Goal: Complete application form: Complete application form

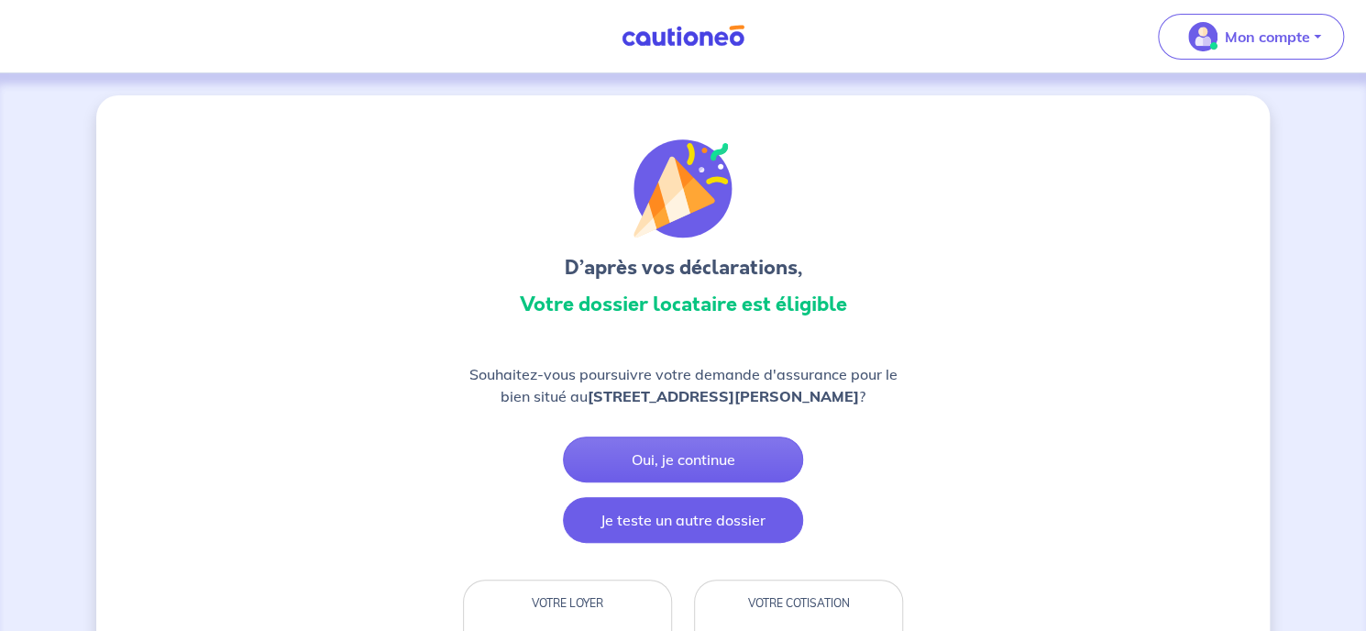
click at [718, 531] on button "Je teste un autre dossier" at bounding box center [683, 520] width 240 height 46
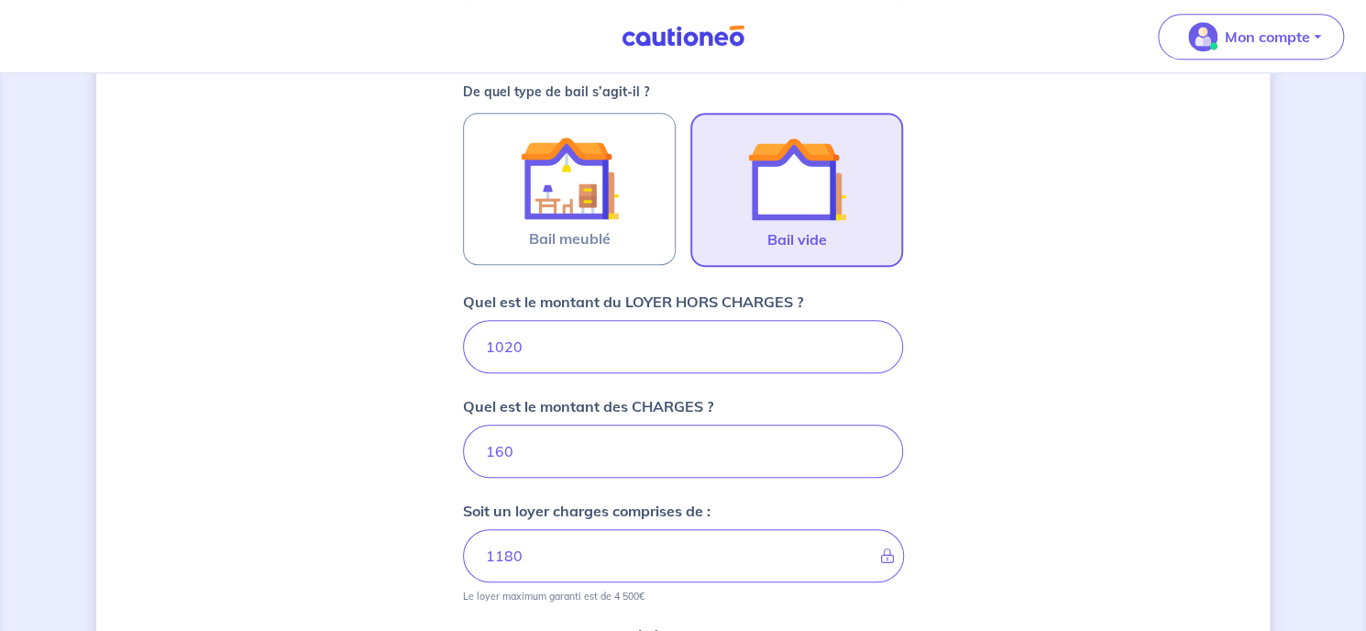
scroll to position [657, 0]
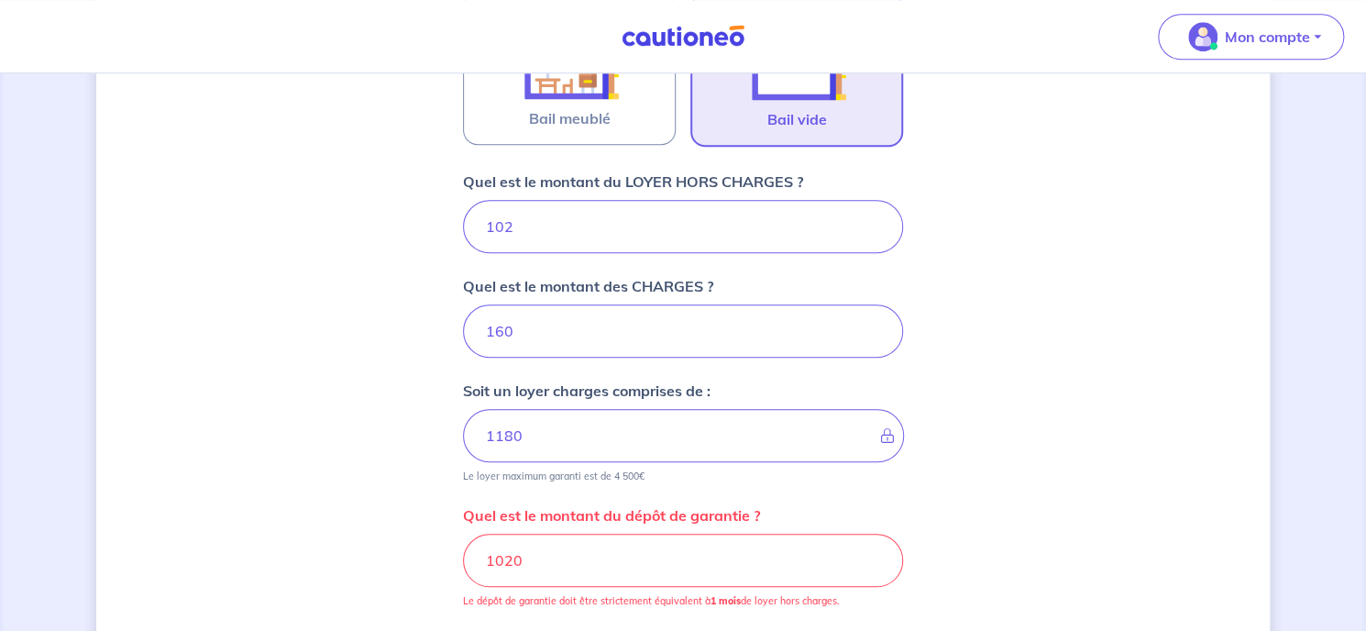
type input "10"
type input "262"
type input "1"
type input "161"
type input "1200"
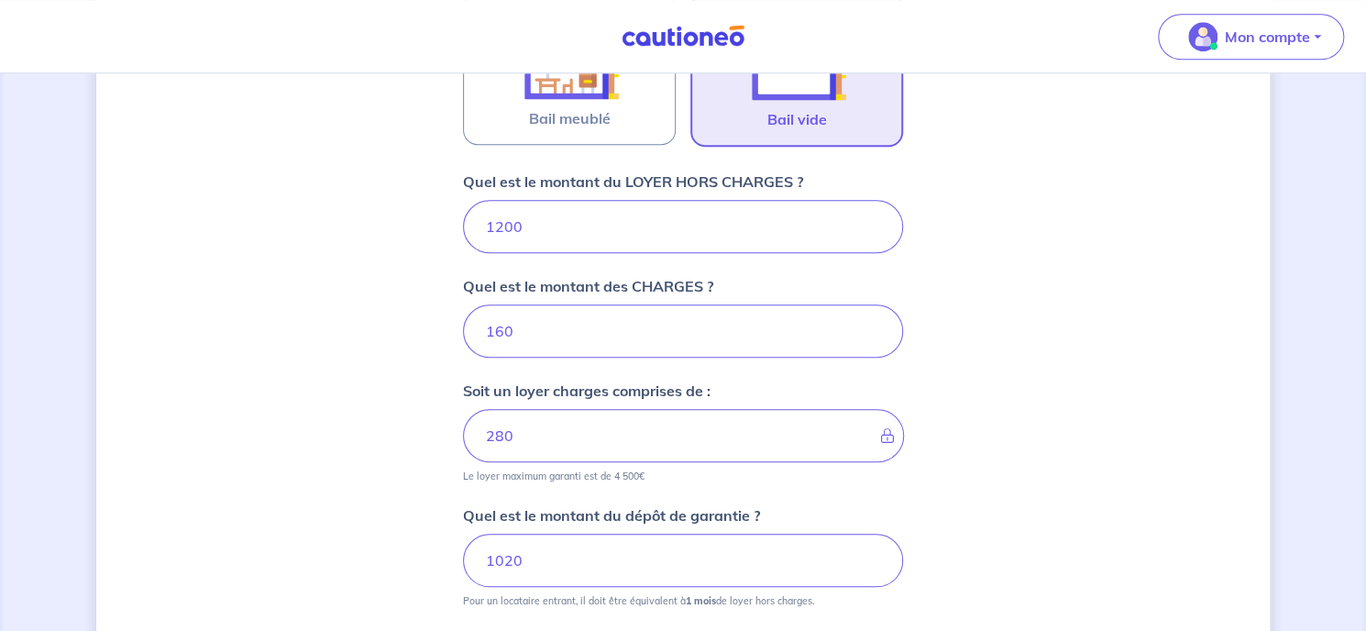
type input "1360"
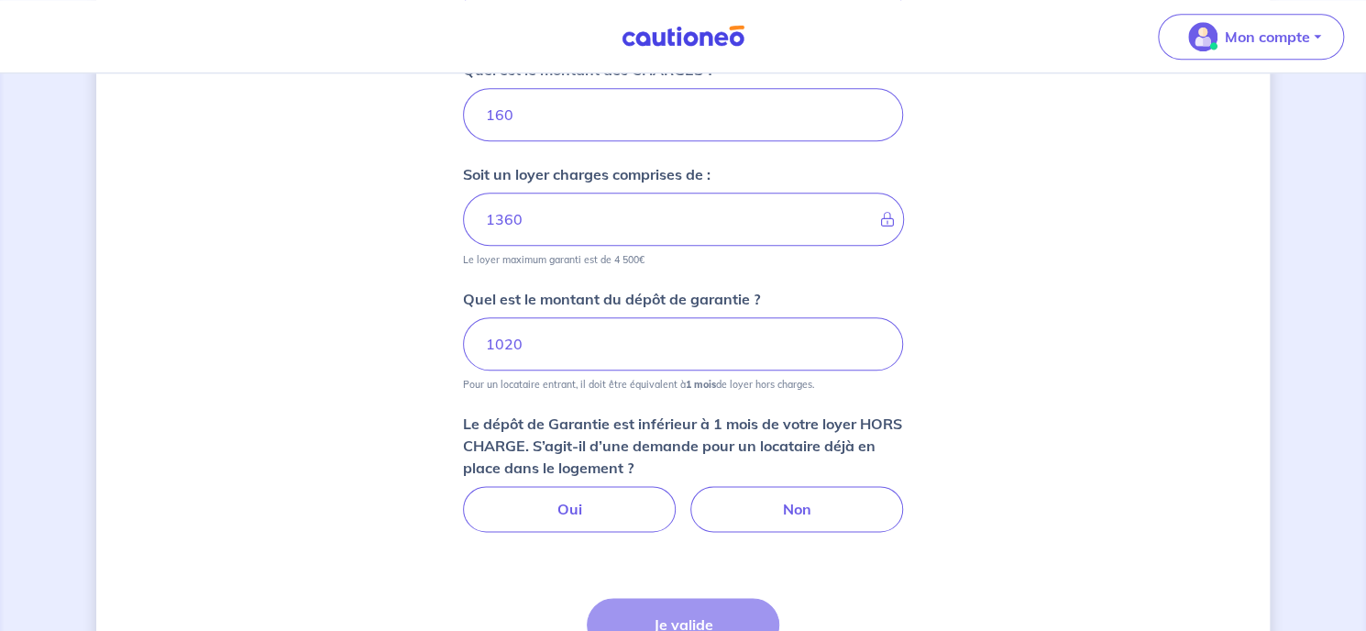
scroll to position [770, 0]
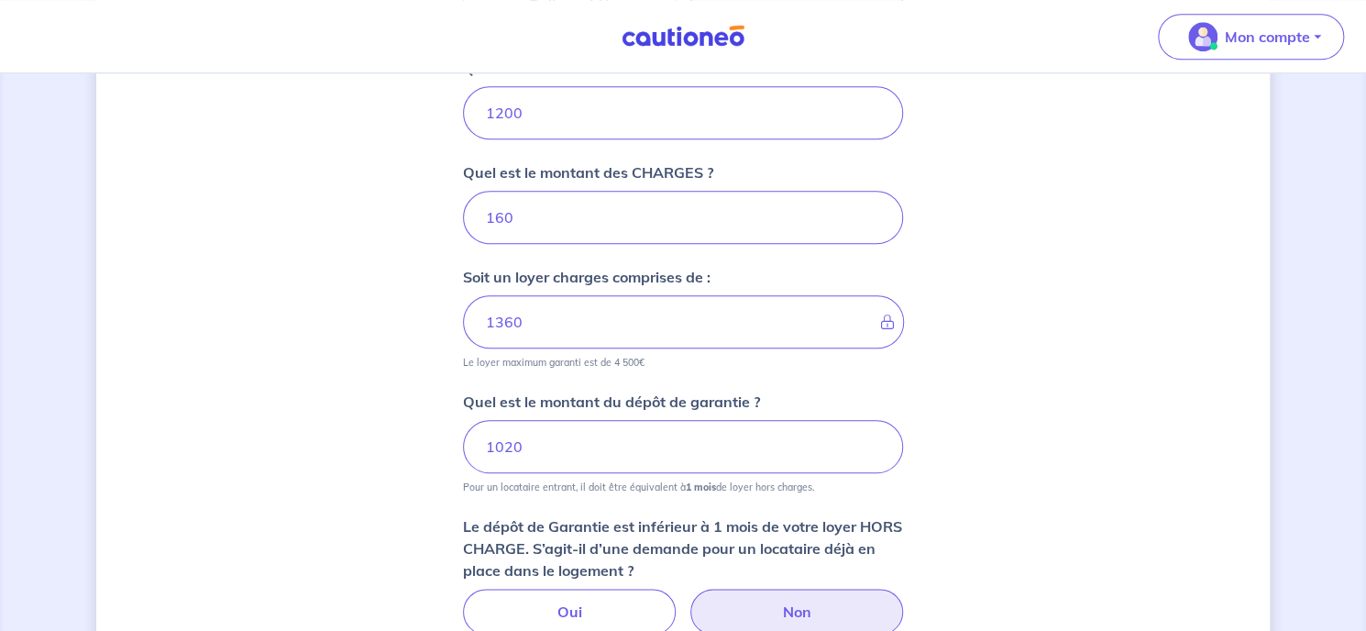
type input "1200"
click at [793, 604] on label "Non" at bounding box center [796, 612] width 213 height 46
click at [690, 601] on input "Non" at bounding box center [684, 595] width 12 height 12
radio input "true"
drag, startPoint x: 546, startPoint y: 447, endPoint x: 476, endPoint y: 445, distance: 69.7
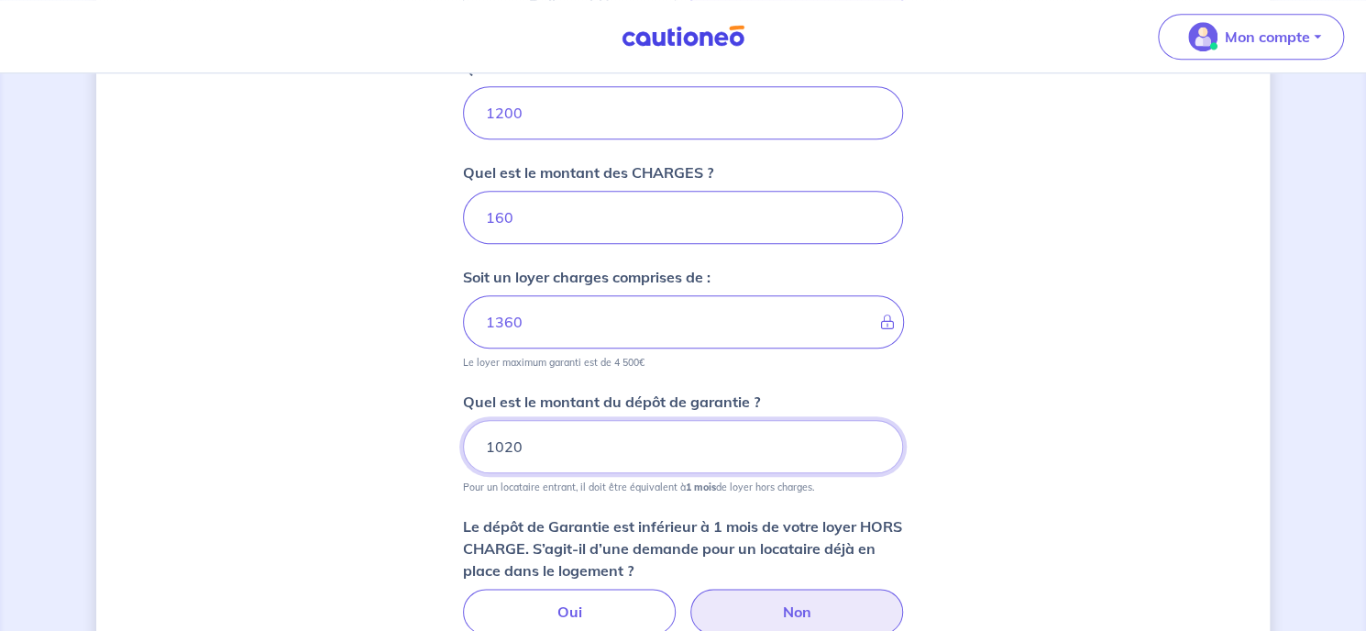
click at [476, 445] on input "1020" at bounding box center [683, 446] width 440 height 53
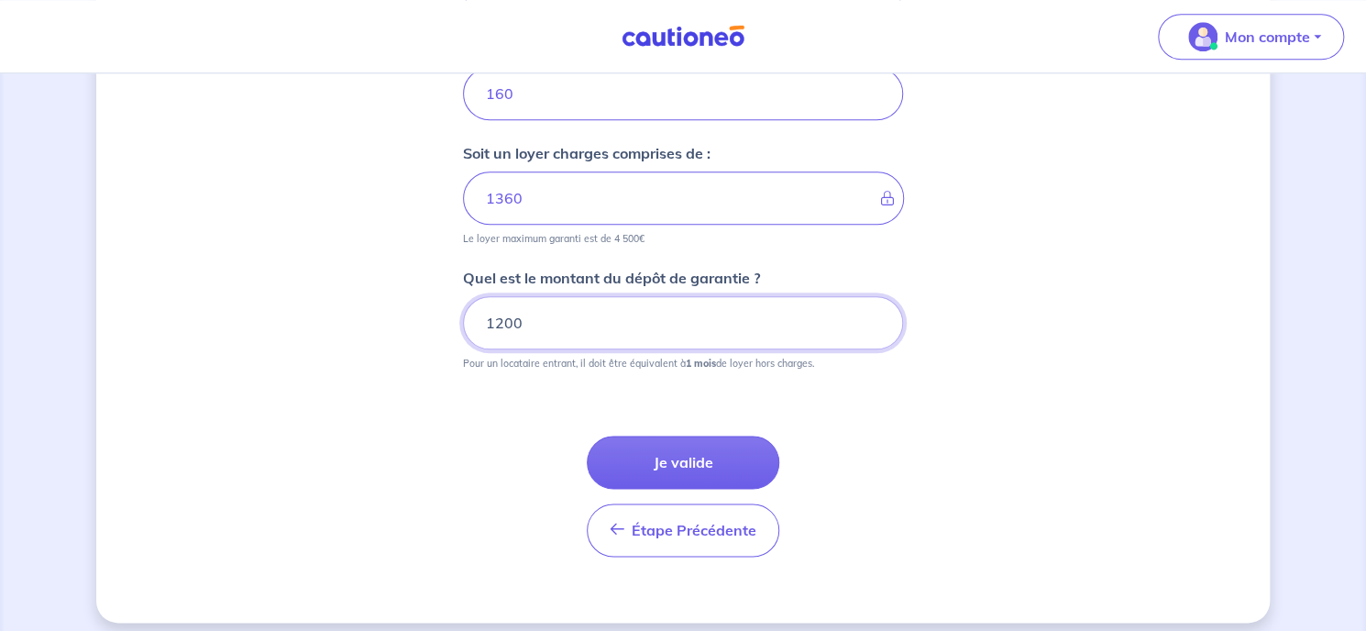
scroll to position [904, 0]
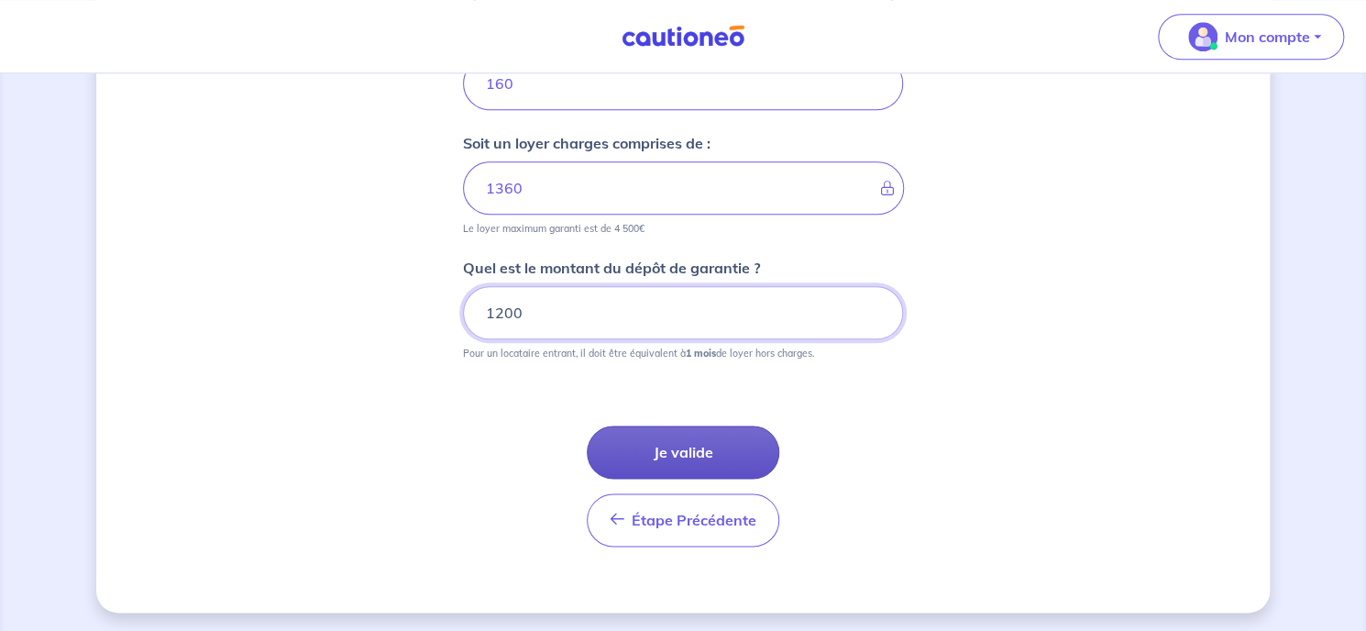
type input "1200"
click at [710, 454] on button "Je valide" at bounding box center [683, 451] width 193 height 53
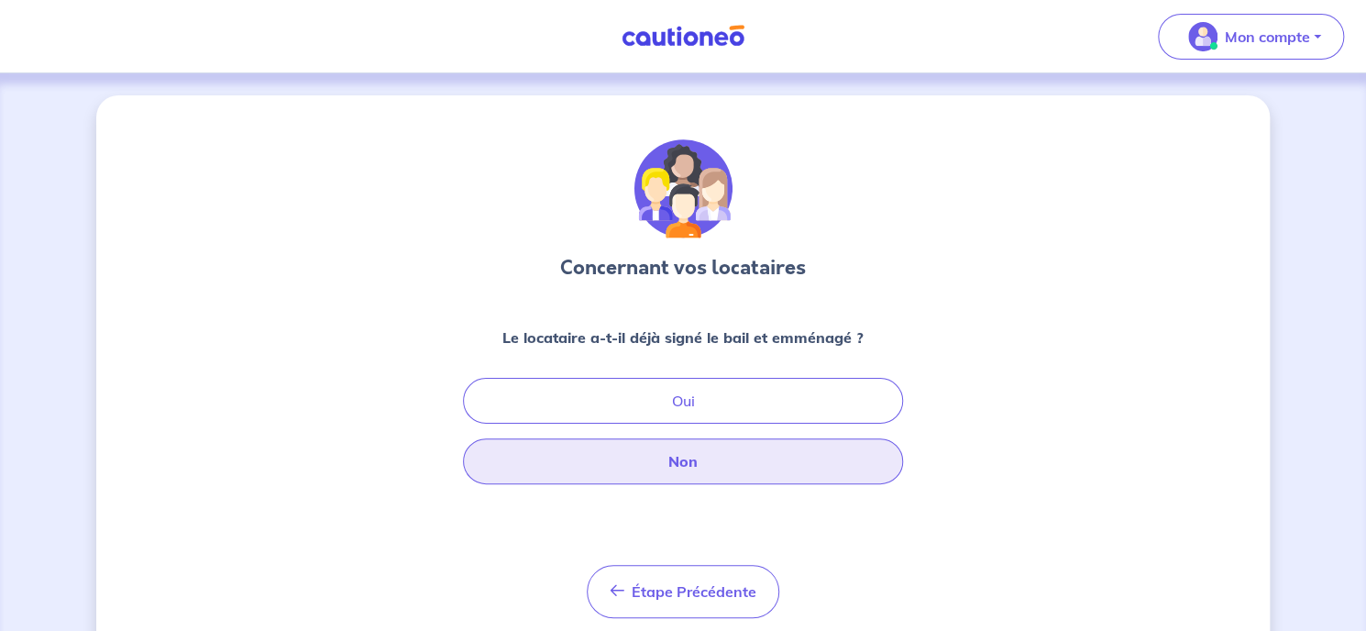
click at [710, 454] on button "Non" at bounding box center [683, 461] width 440 height 46
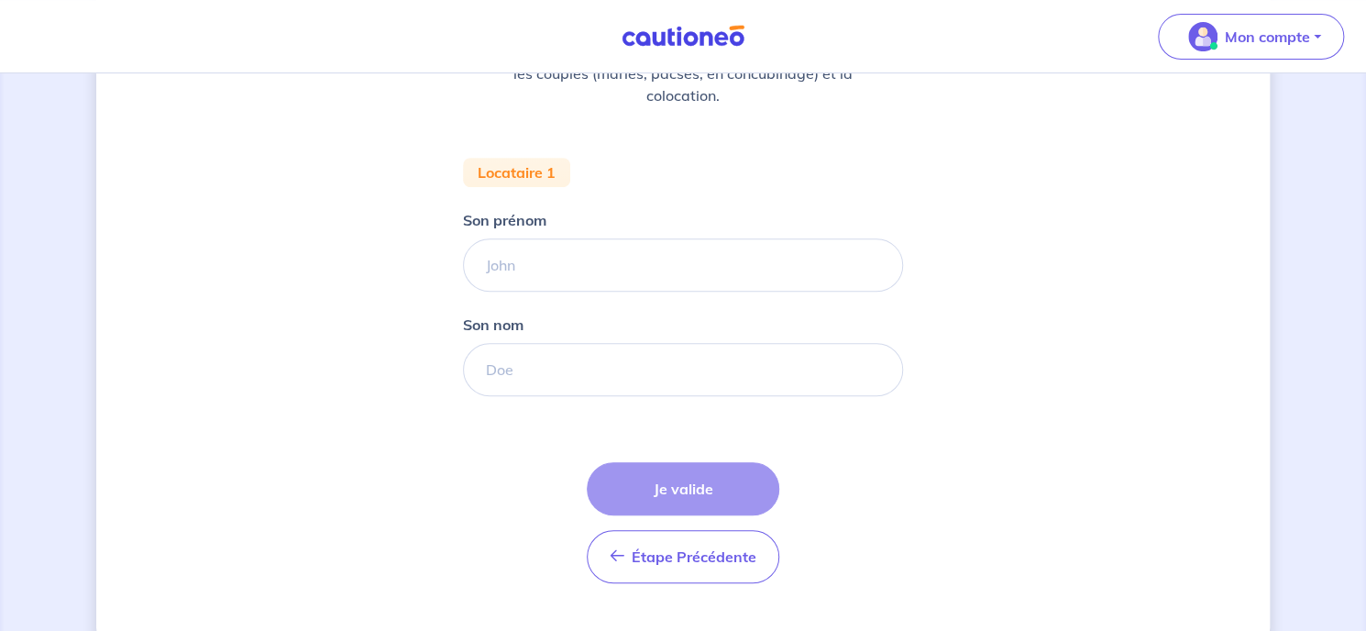
scroll to position [325, 0]
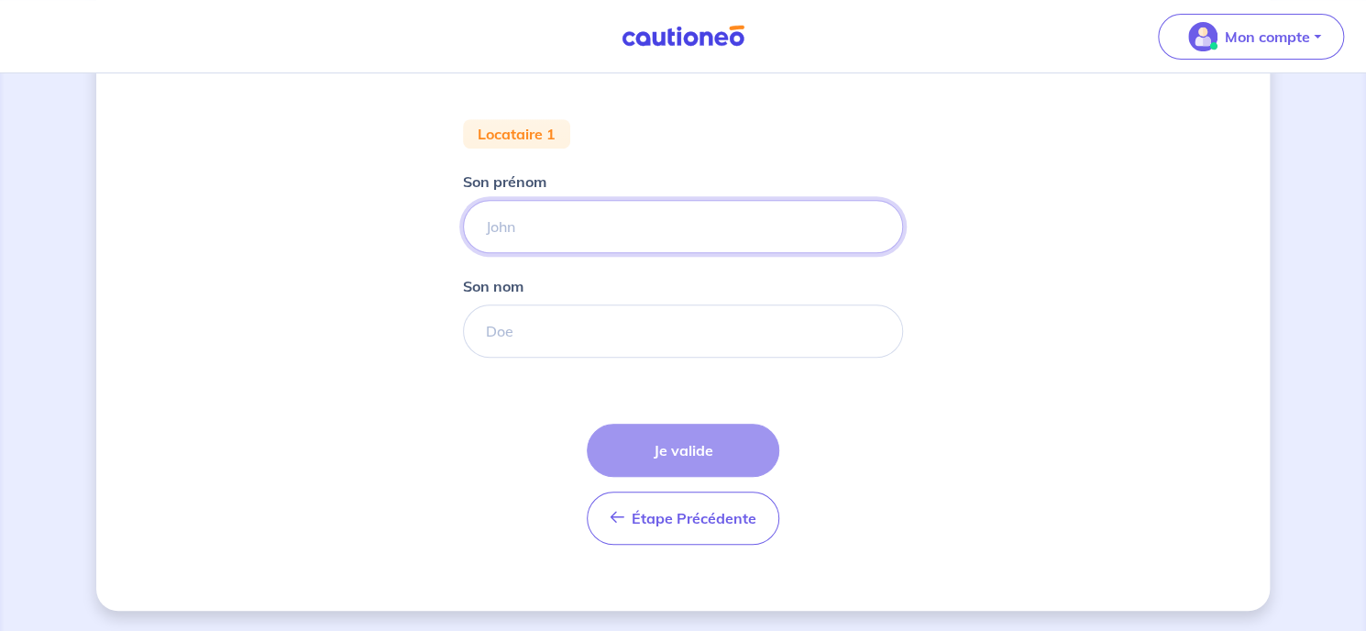
click at [560, 225] on input "Son prénom" at bounding box center [683, 226] width 440 height 53
type input "[PERSON_NAME]"
click at [547, 333] on input "Son nom" at bounding box center [683, 330] width 440 height 53
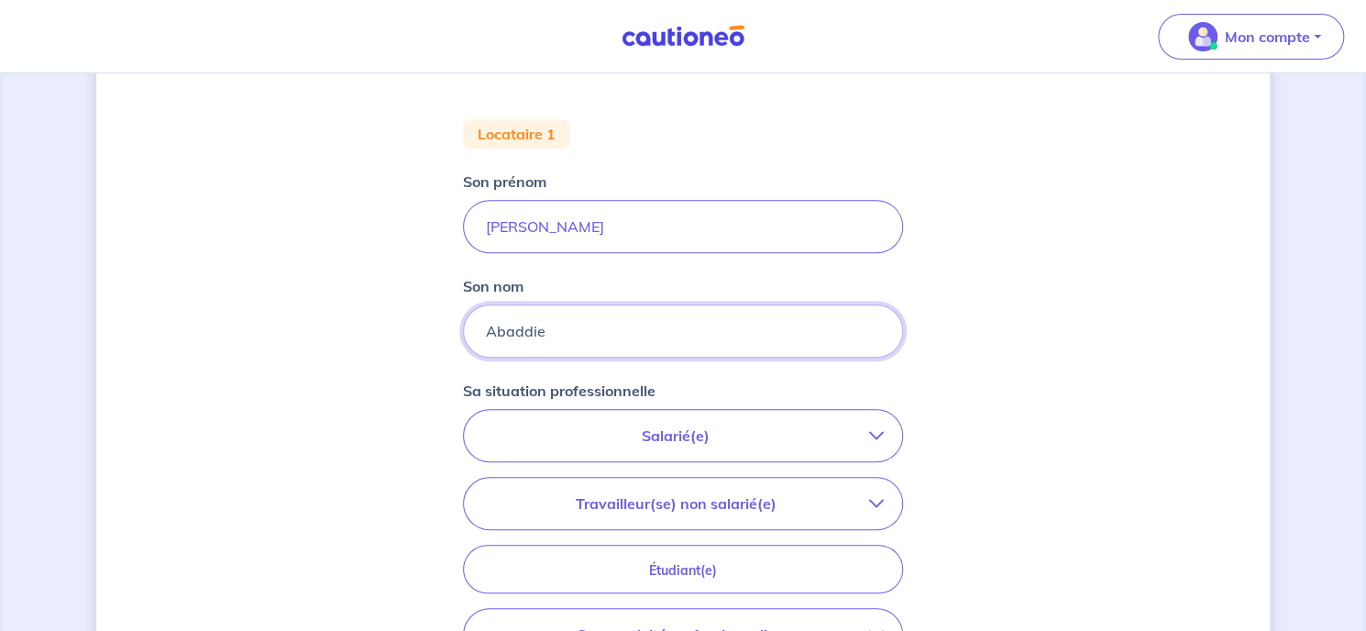
type input "Abaddie"
click at [619, 445] on p "Salarié(e)" at bounding box center [675, 436] width 387 height 22
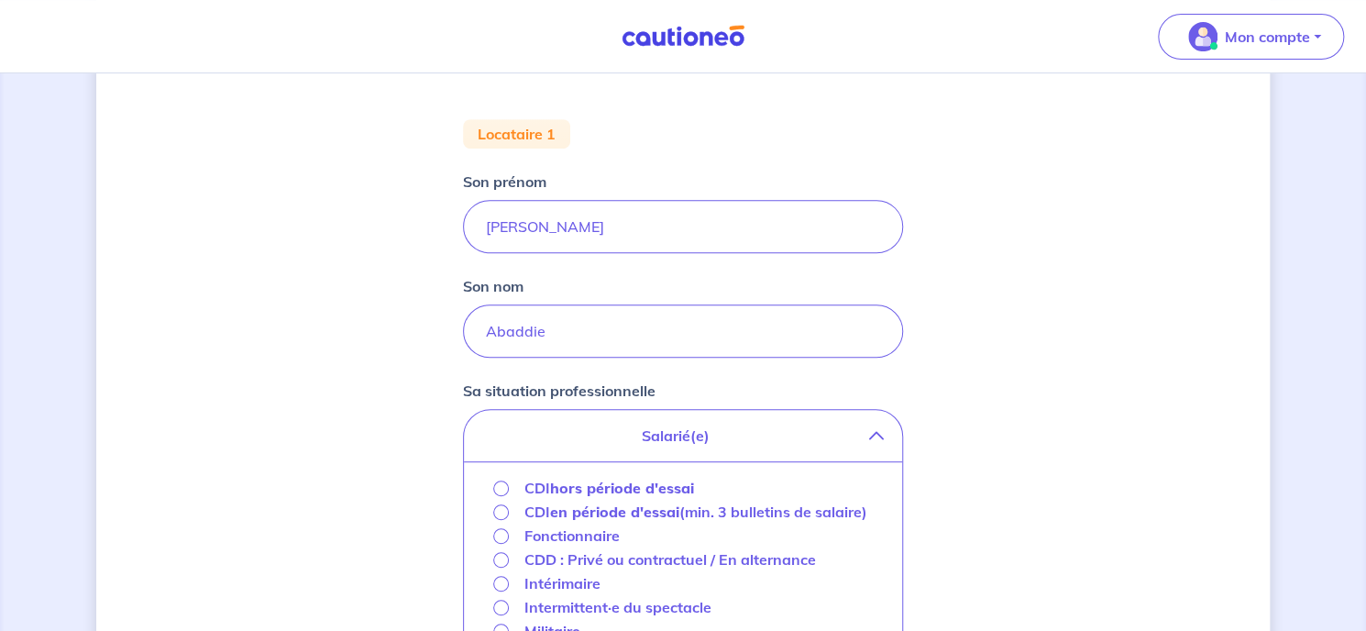
click at [569, 479] on strong "hors période d'essai" at bounding box center [622, 488] width 144 height 18
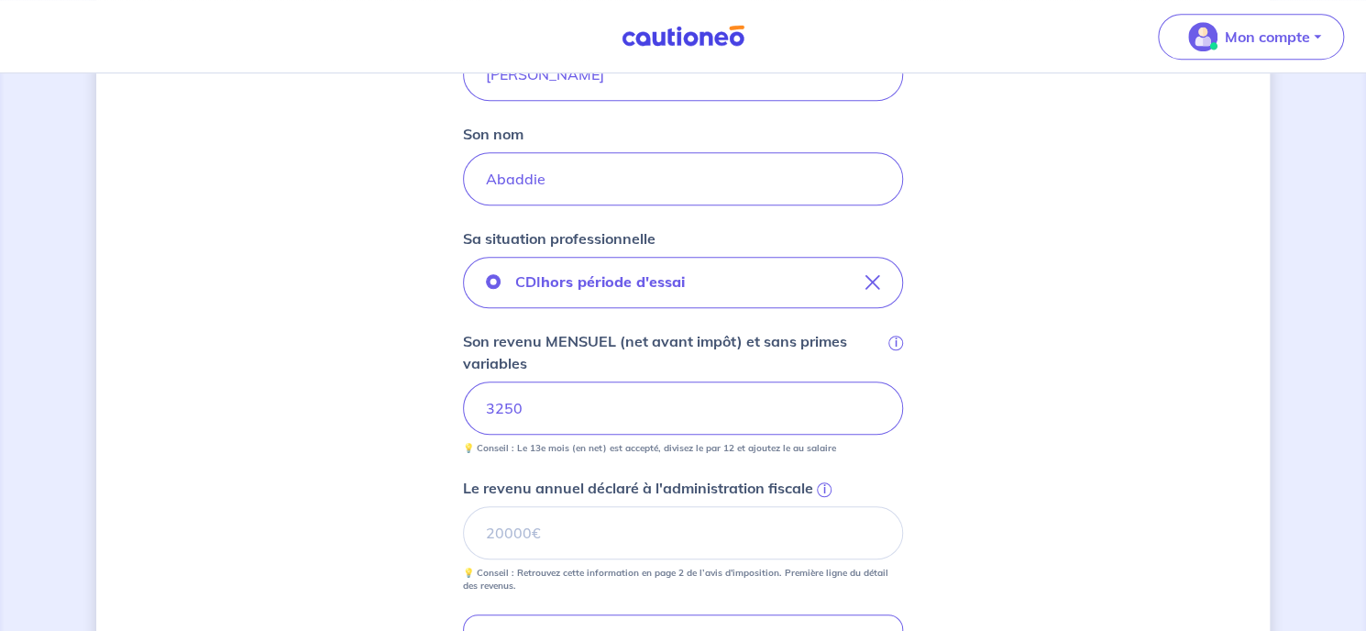
scroll to position [687, 0]
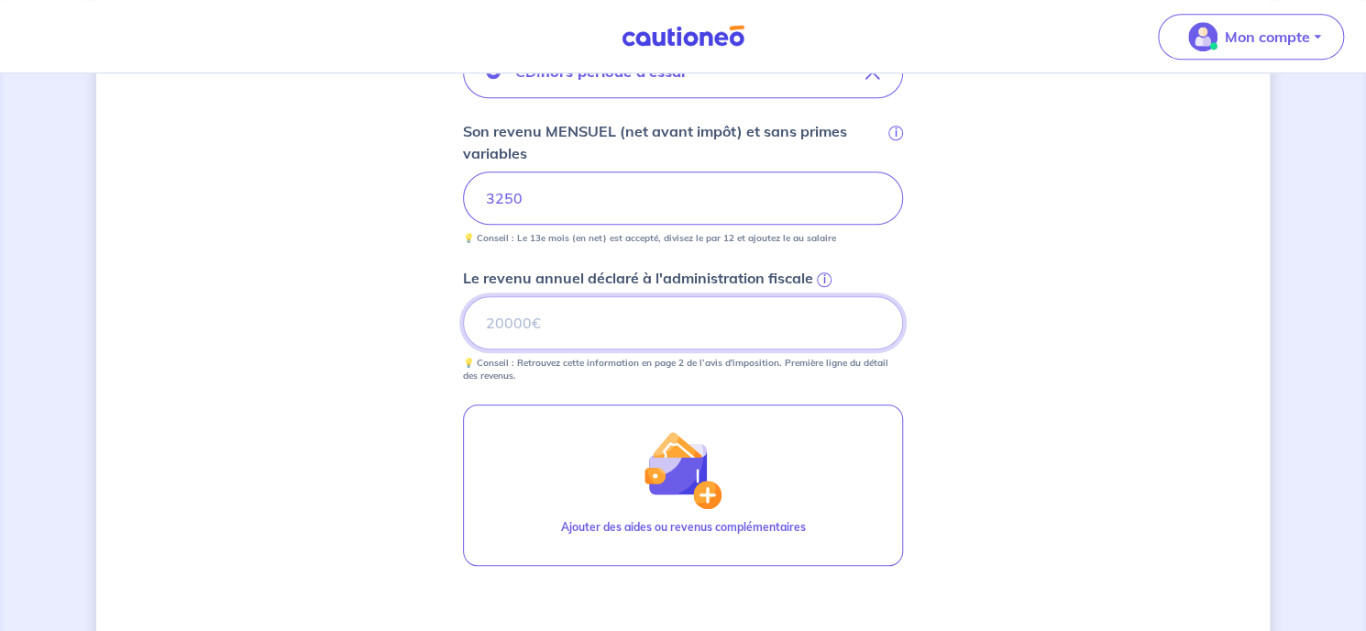
click at [637, 305] on input "Le revenu annuel déclaré à l'administration fiscale i" at bounding box center [683, 322] width 440 height 53
type input "40980"
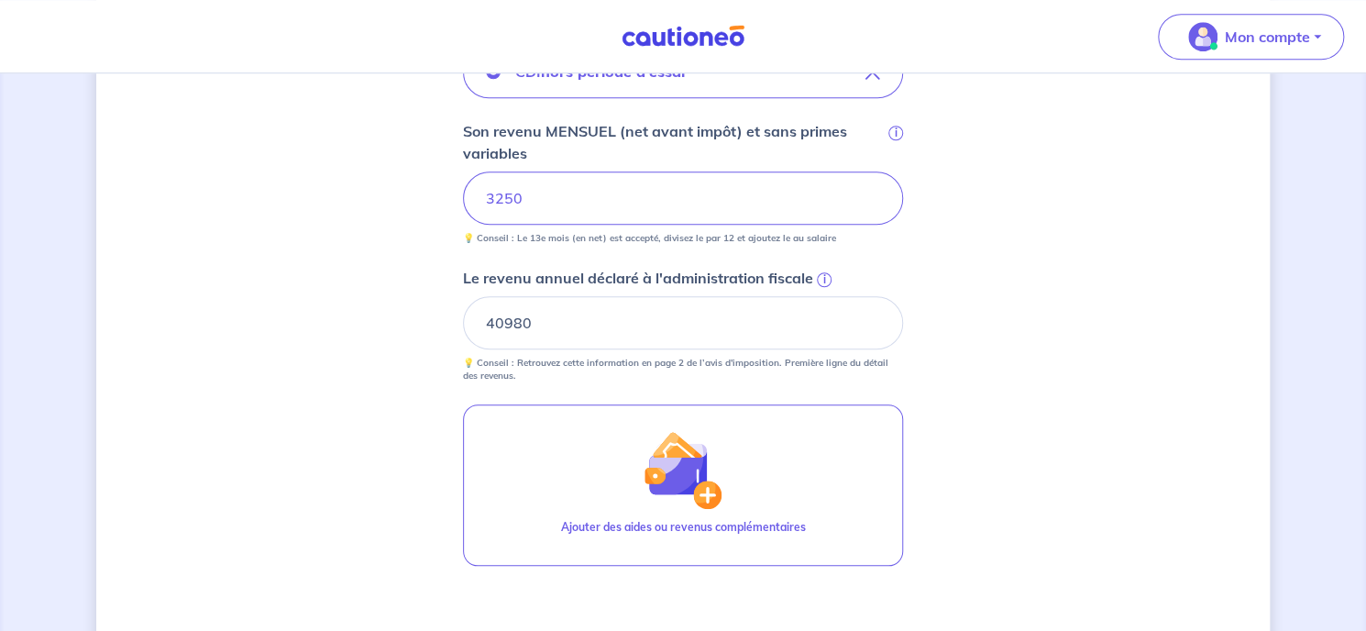
click at [1032, 342] on div "Concernant vos locataires 💡 Pour info : nous acceptons les personnes seules, le…" at bounding box center [683, 125] width 1174 height 1432
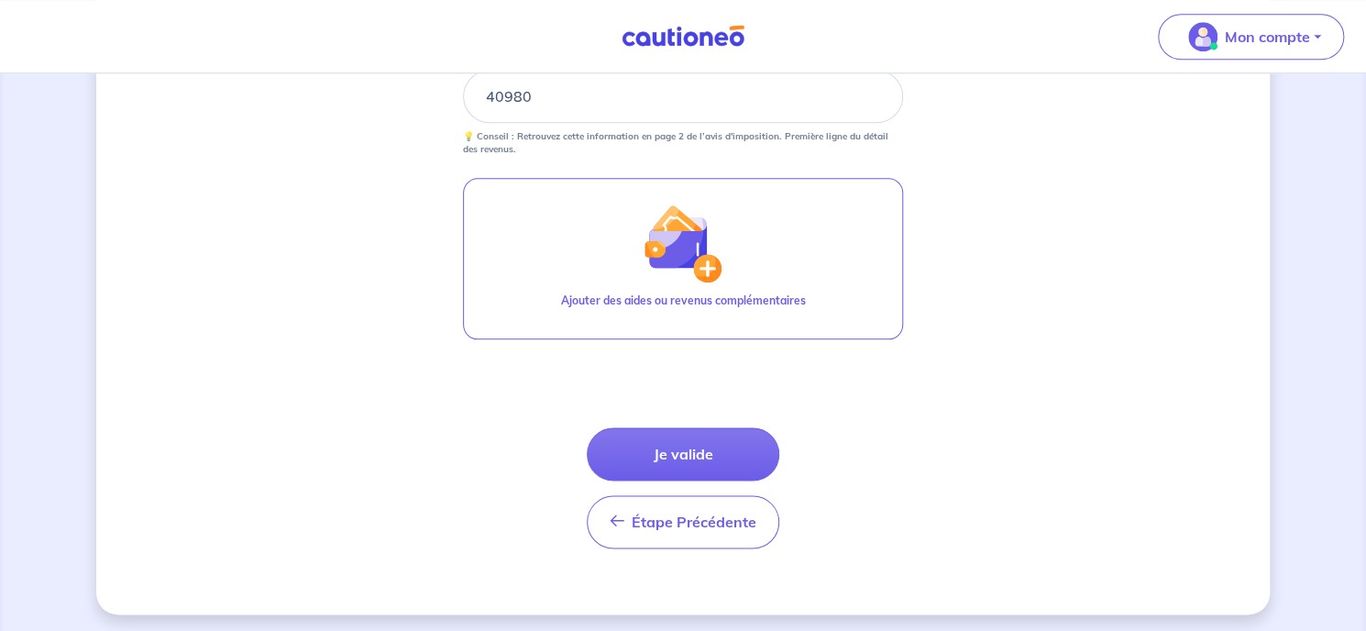
scroll to position [916, 0]
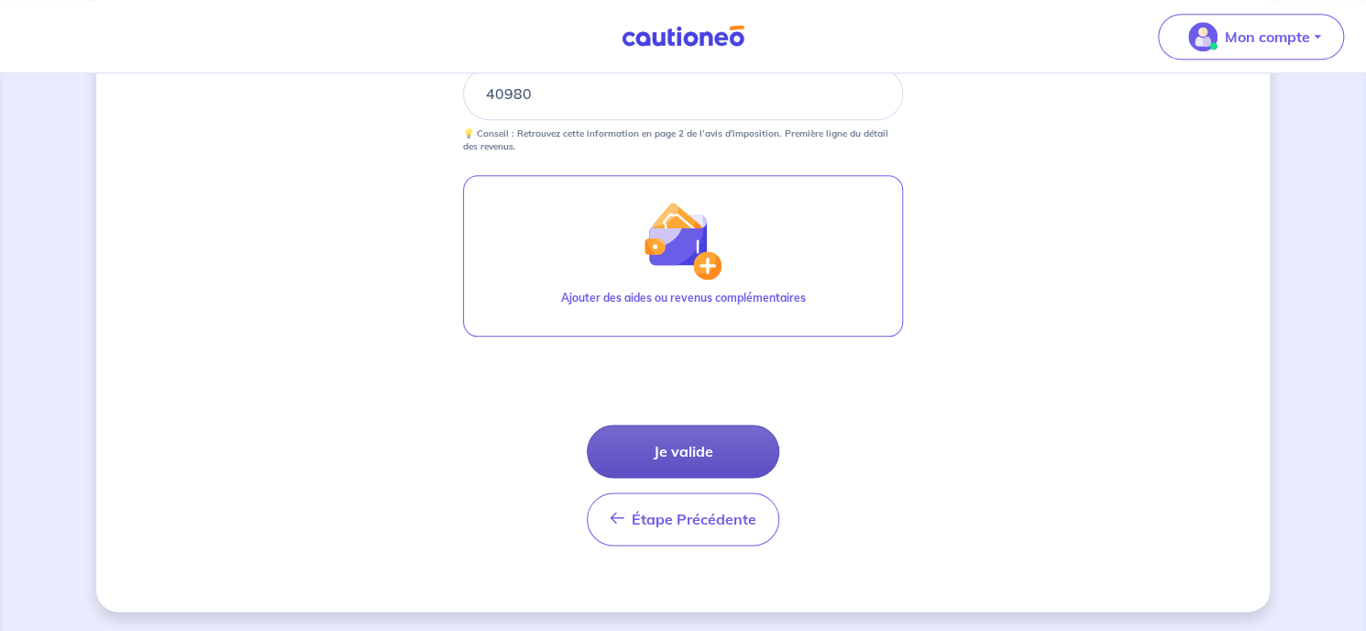
click at [713, 450] on button "Je valide" at bounding box center [683, 451] width 193 height 53
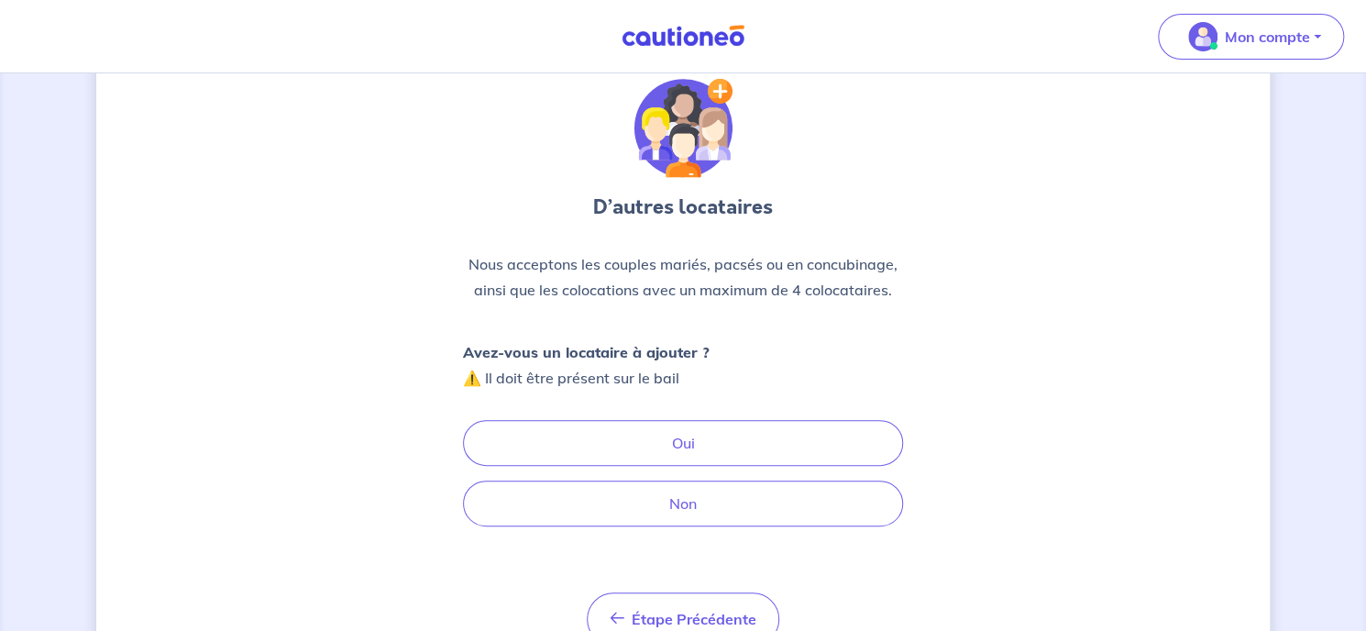
scroll to position [147, 0]
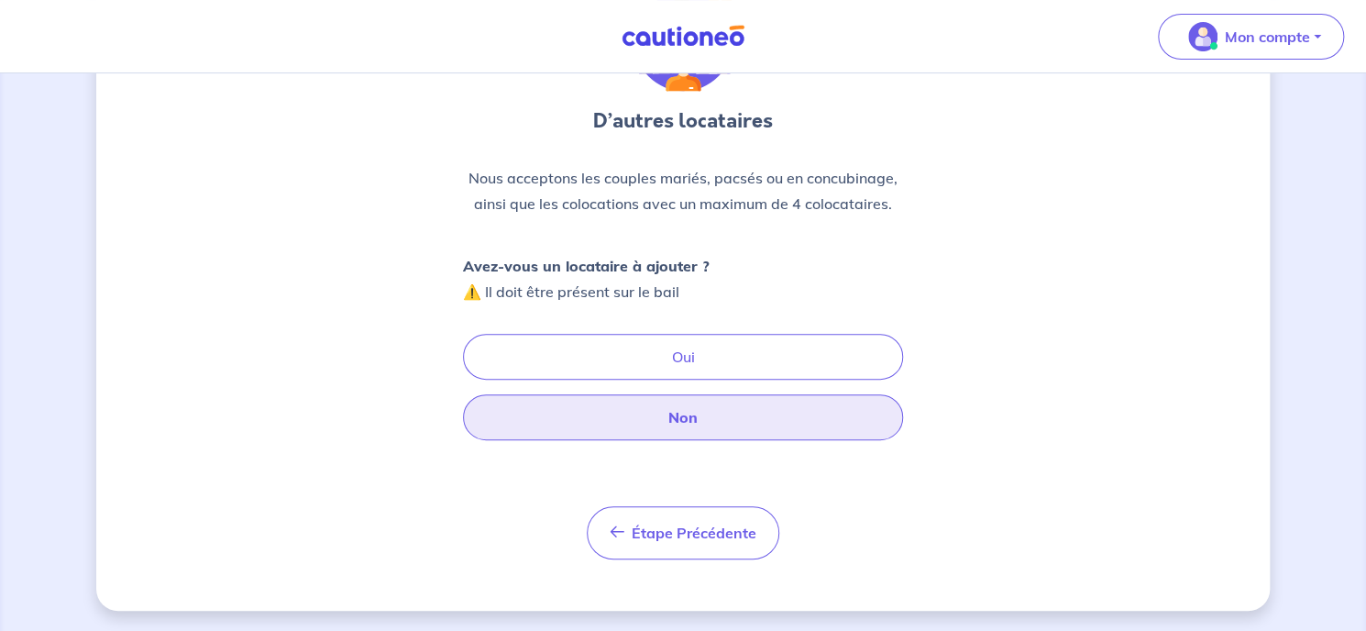
click at [712, 421] on button "Non" at bounding box center [683, 417] width 440 height 46
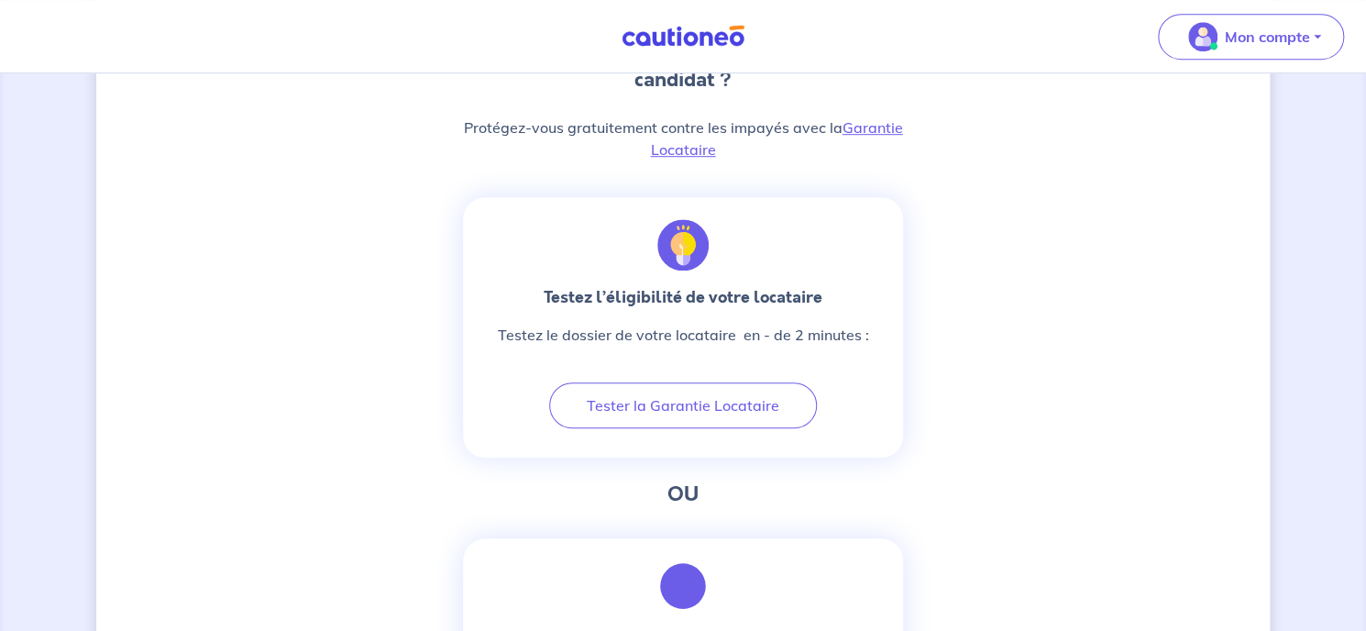
scroll to position [550, 0]
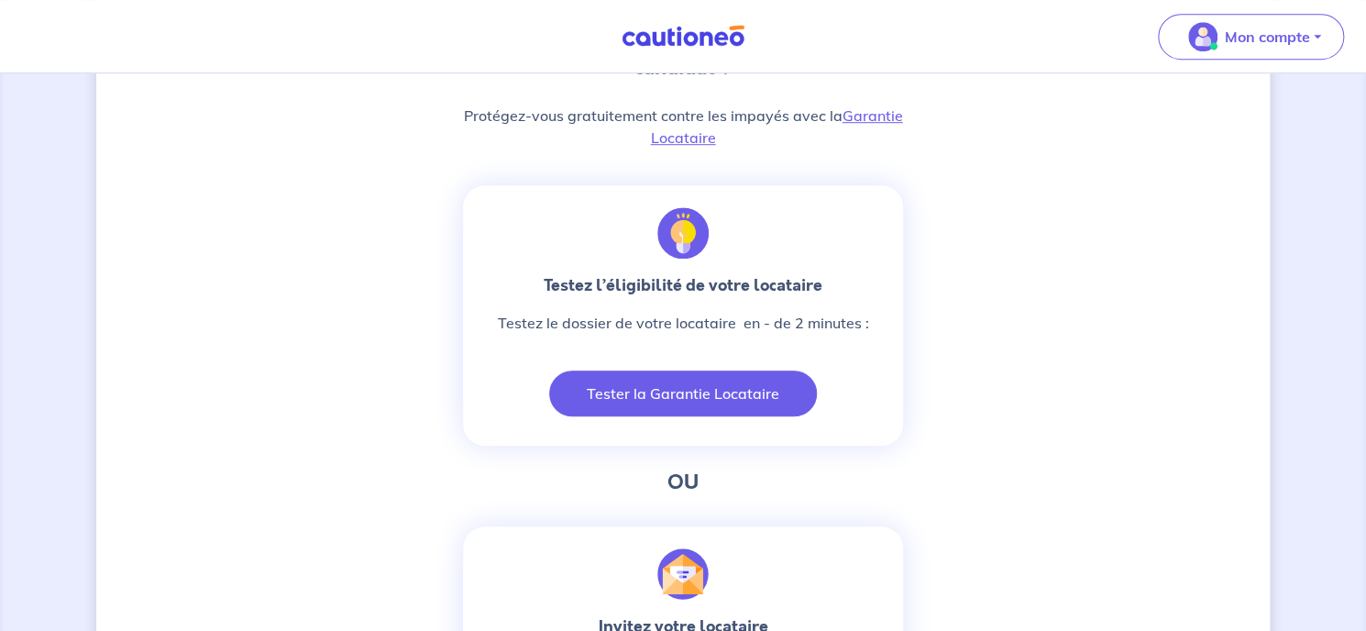
click at [738, 396] on button "Tester la Garantie Locataire" at bounding box center [683, 393] width 268 height 46
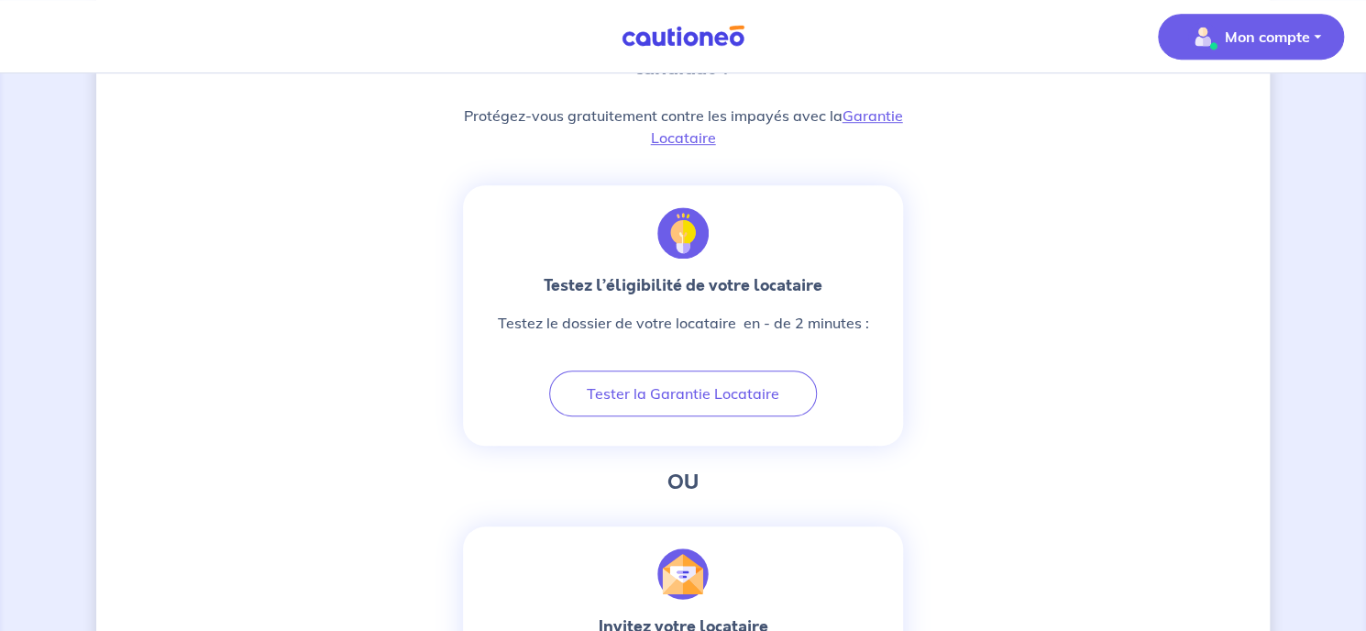
click at [1251, 46] on p "Mon compte" at bounding box center [1267, 37] width 85 height 22
click at [1022, 347] on div "Nous sommes désolé, le dossier locataire n'est pas éligible D’après les informa…" at bounding box center [683, 598] width 1174 height 2107
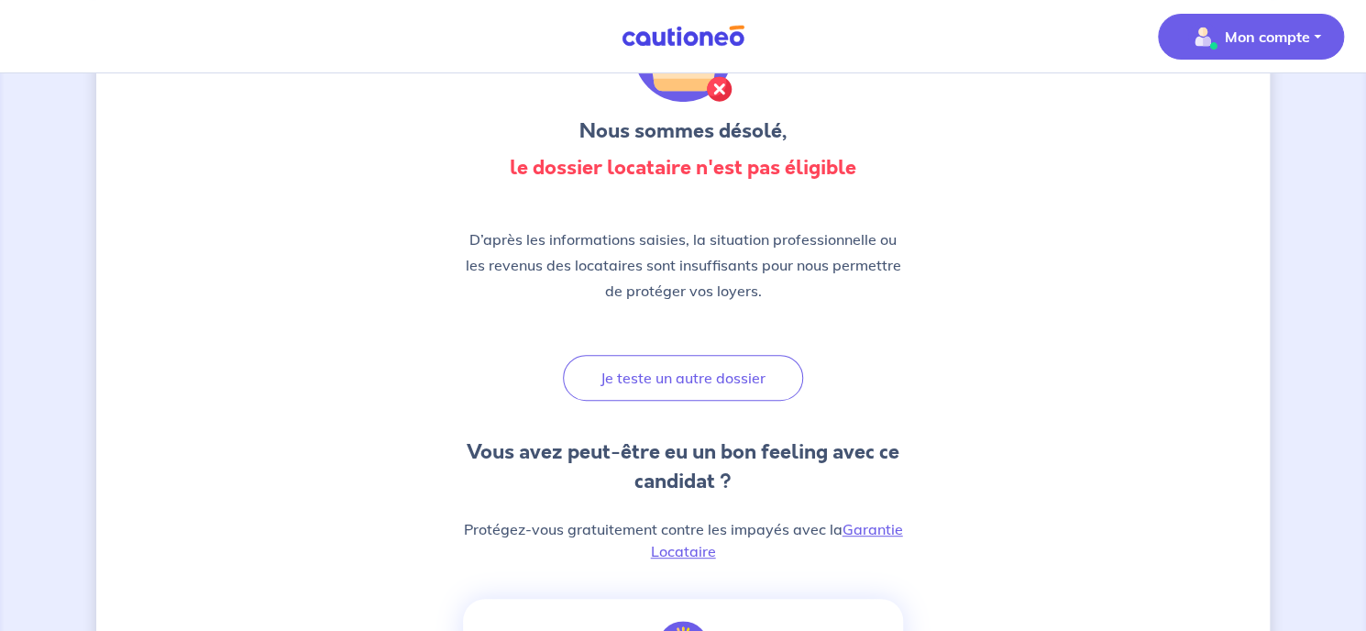
scroll to position [0, 0]
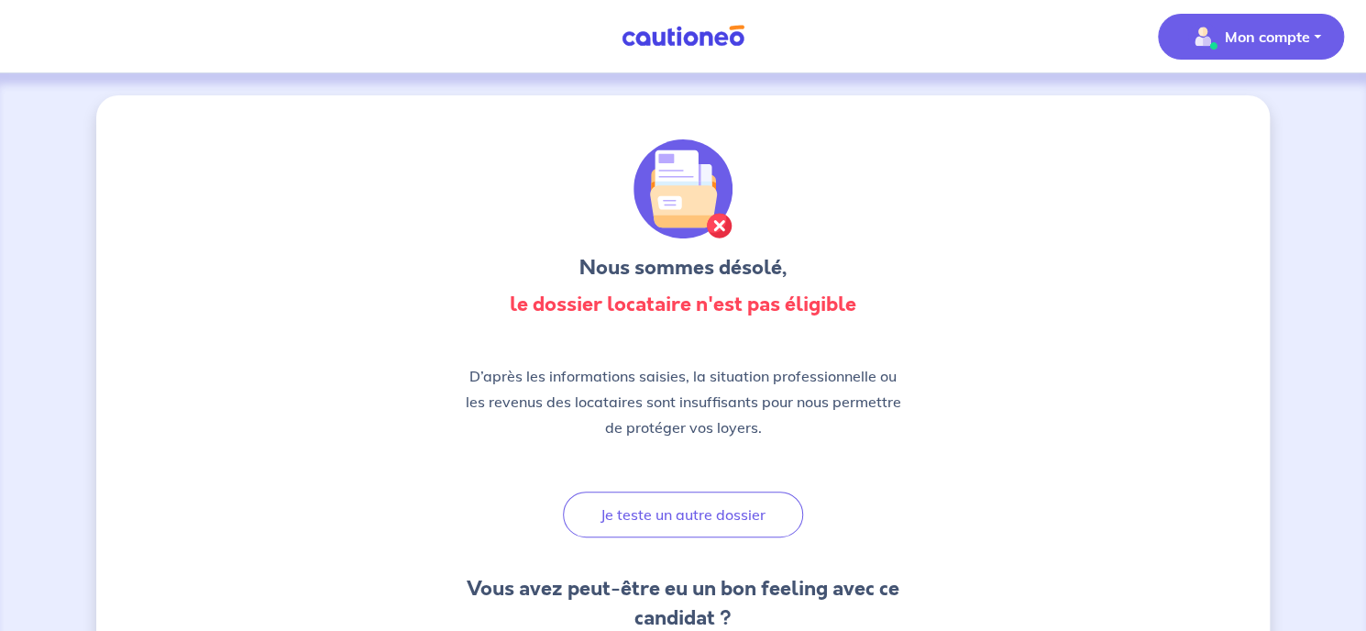
click at [1209, 47] on img "button" at bounding box center [1202, 36] width 29 height 29
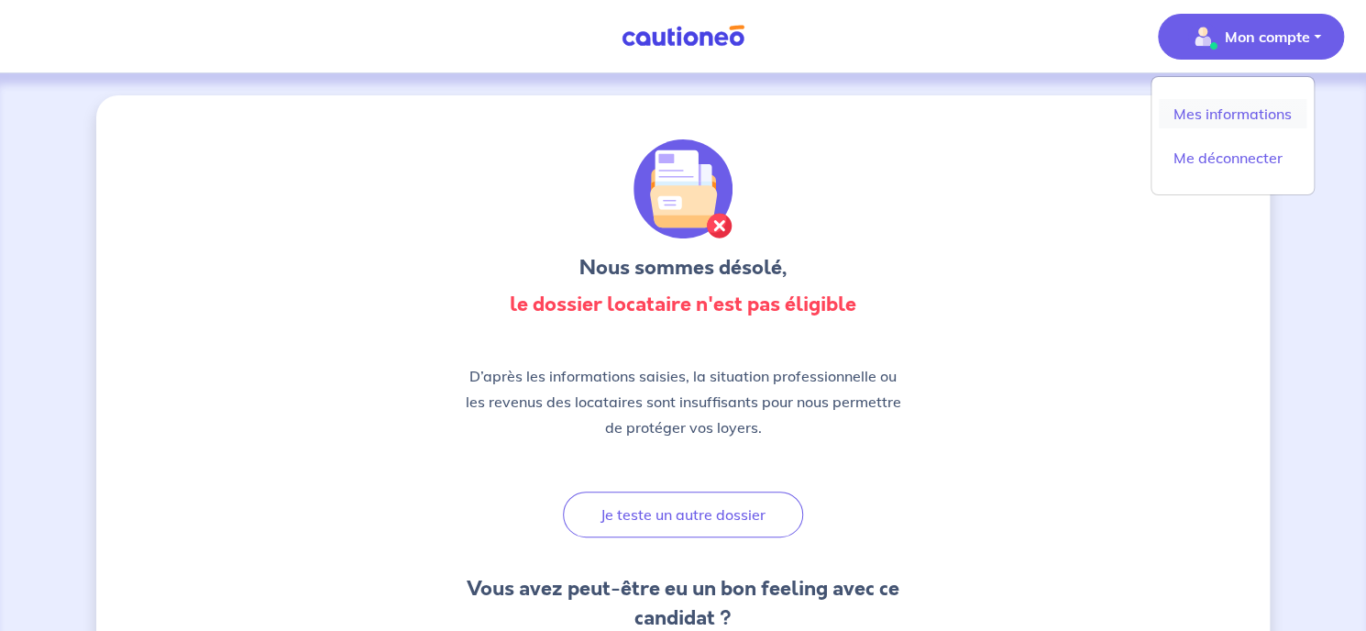
click at [1225, 113] on link "Mes informations" at bounding box center [1233, 113] width 148 height 29
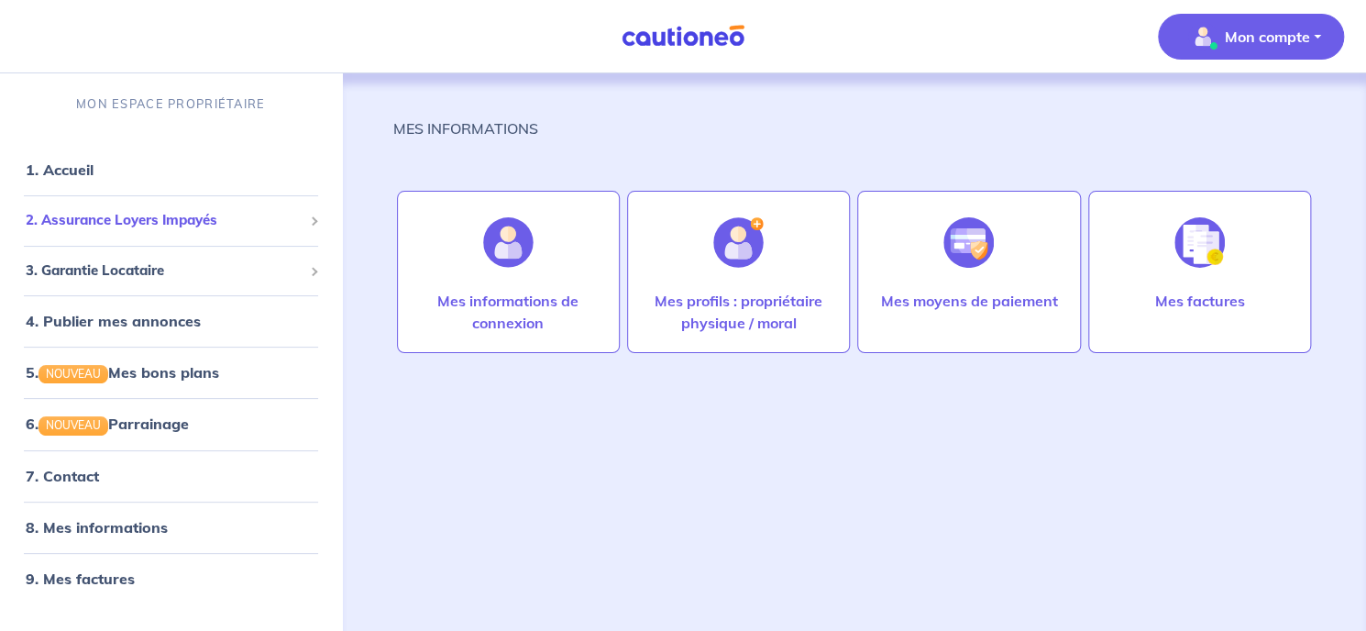
click at [178, 224] on span "2. Assurance Loyers Impayés" at bounding box center [164, 220] width 277 height 21
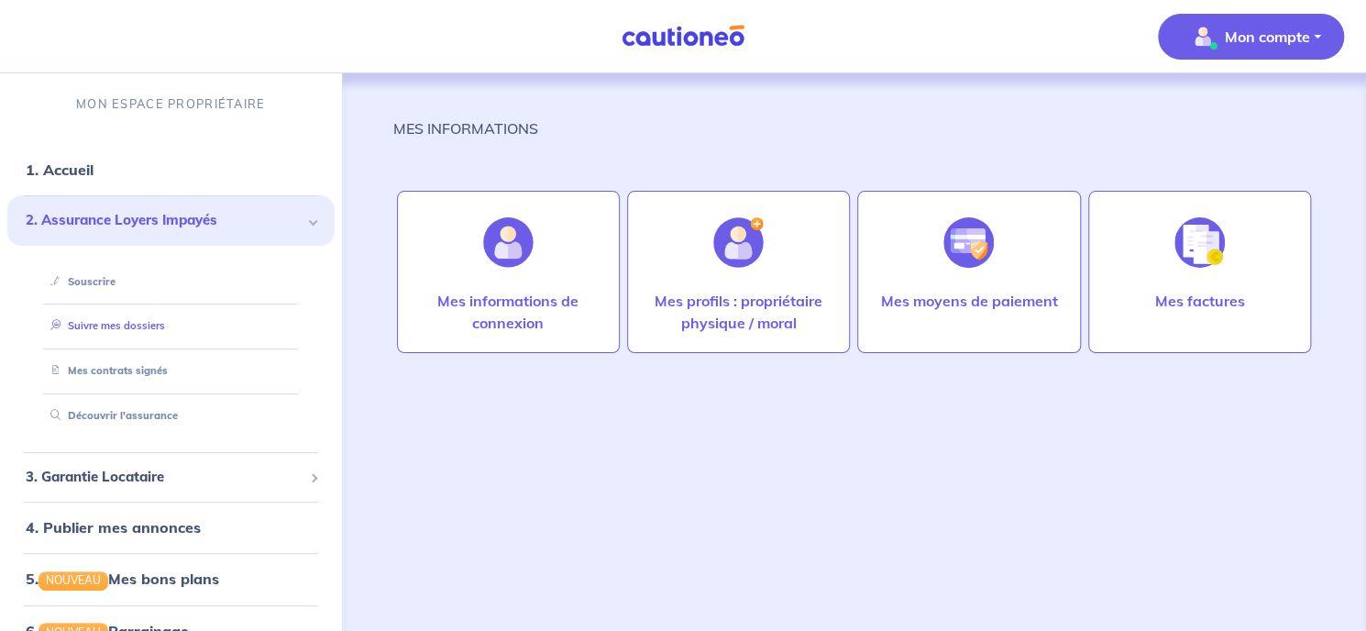
click at [143, 325] on link "Suivre mes dossiers" at bounding box center [104, 325] width 122 height 13
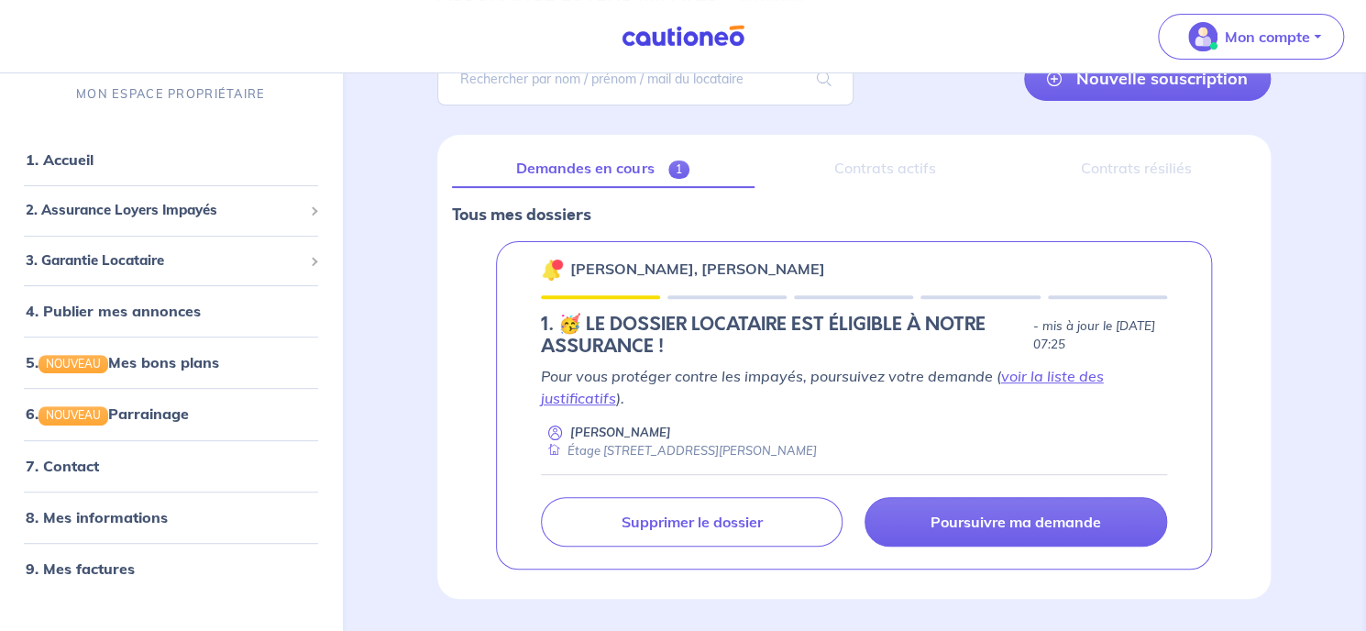
scroll to position [183, 0]
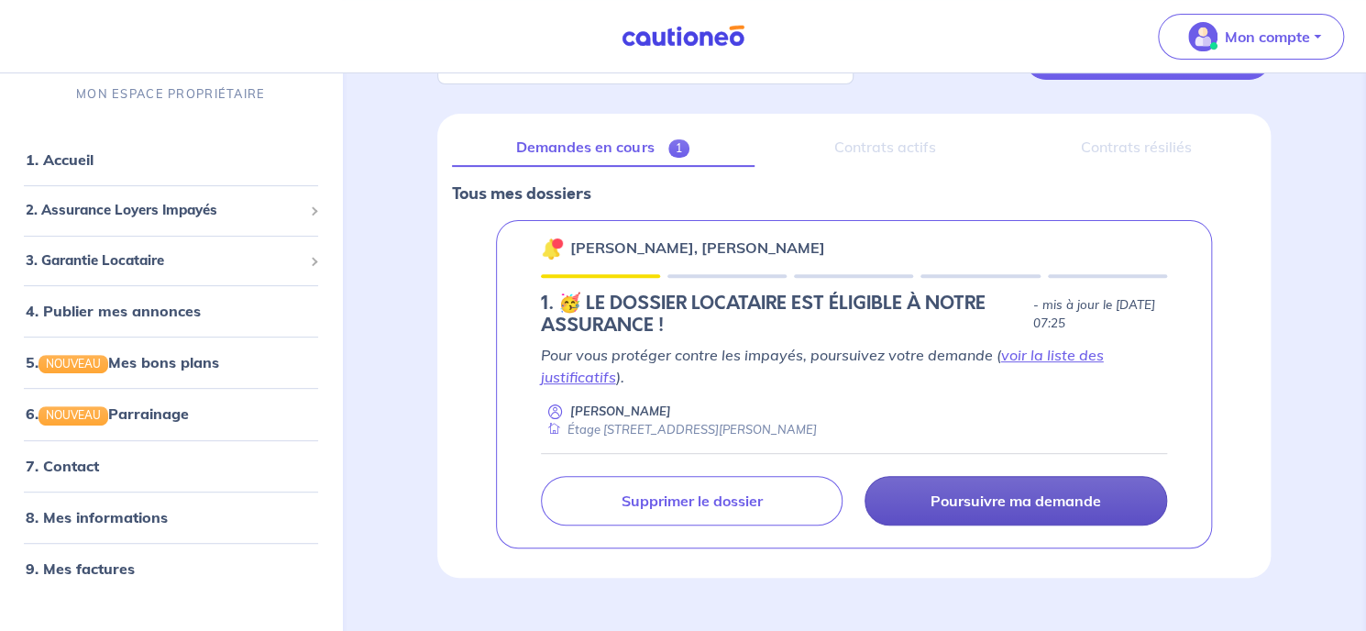
click at [1060, 500] on p "Poursuivre ma demande" at bounding box center [1016, 501] width 171 height 18
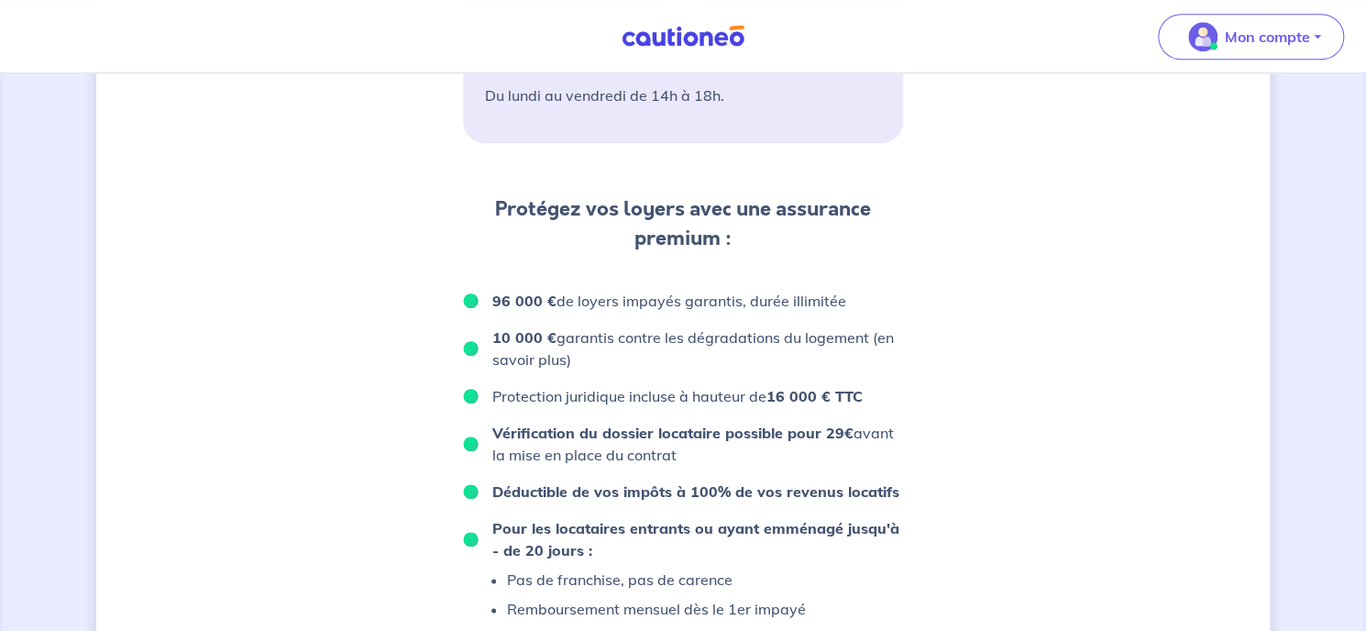
scroll to position [1287, 0]
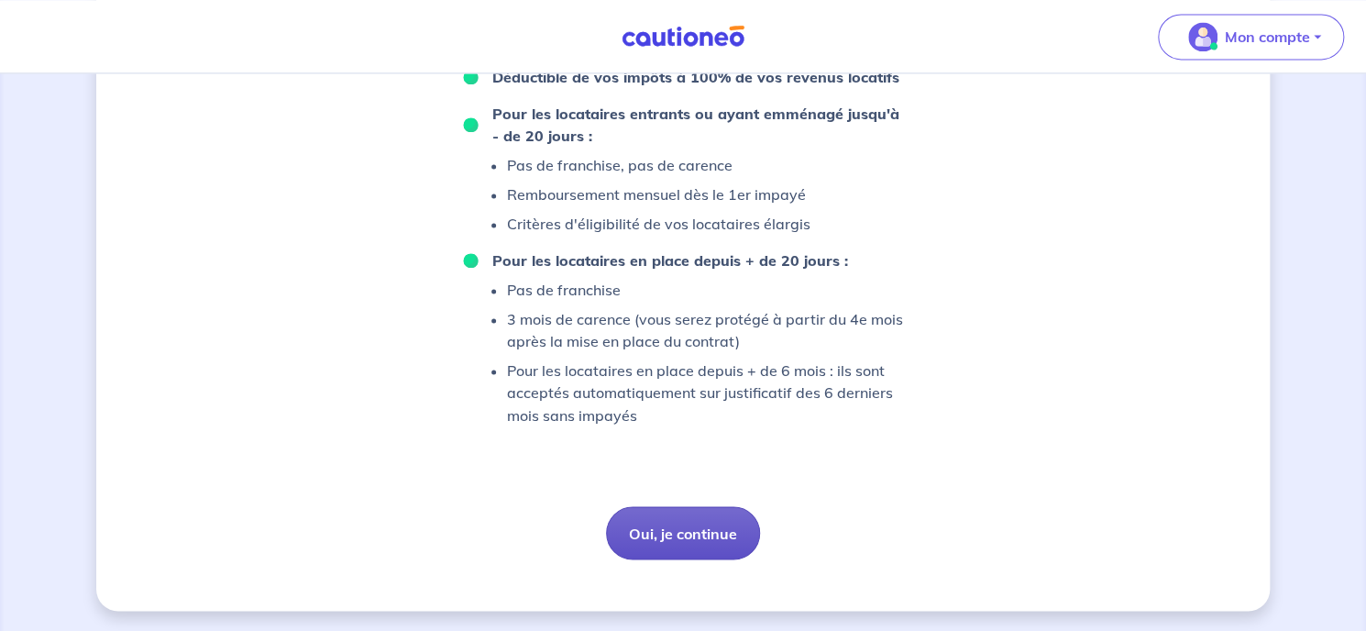
click at [719, 532] on button "Oui, je continue" at bounding box center [683, 532] width 154 height 53
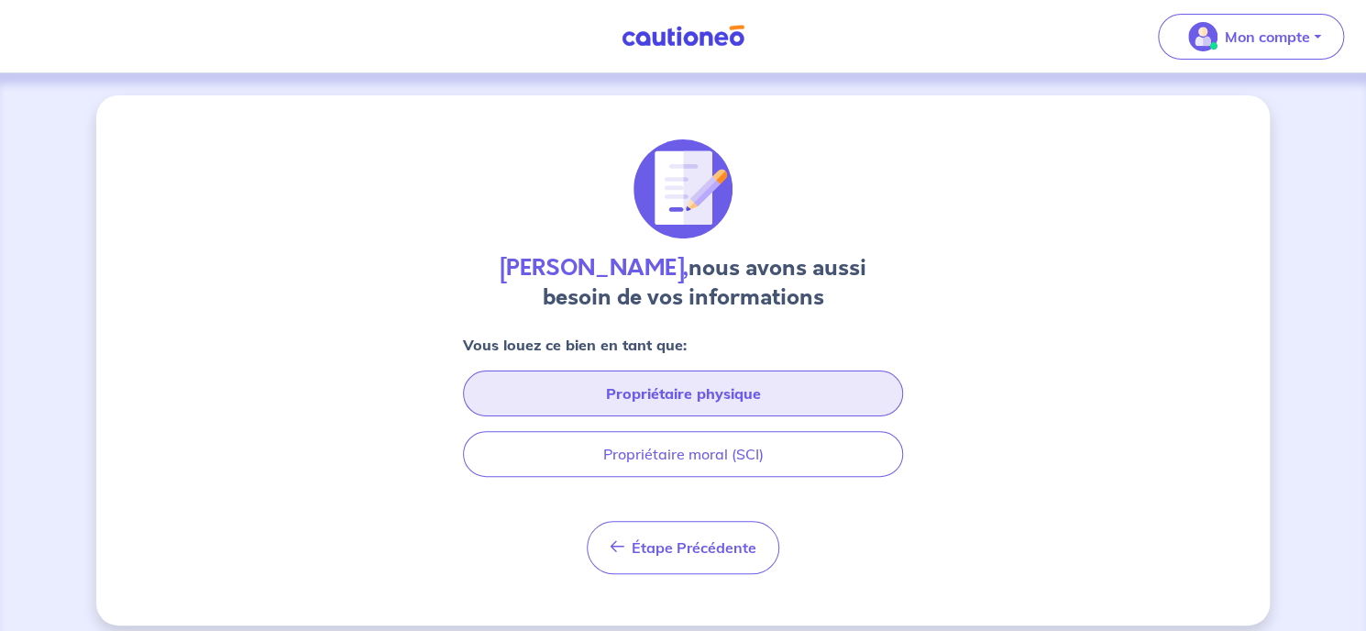
click at [695, 394] on button "Propriétaire physique" at bounding box center [683, 393] width 440 height 46
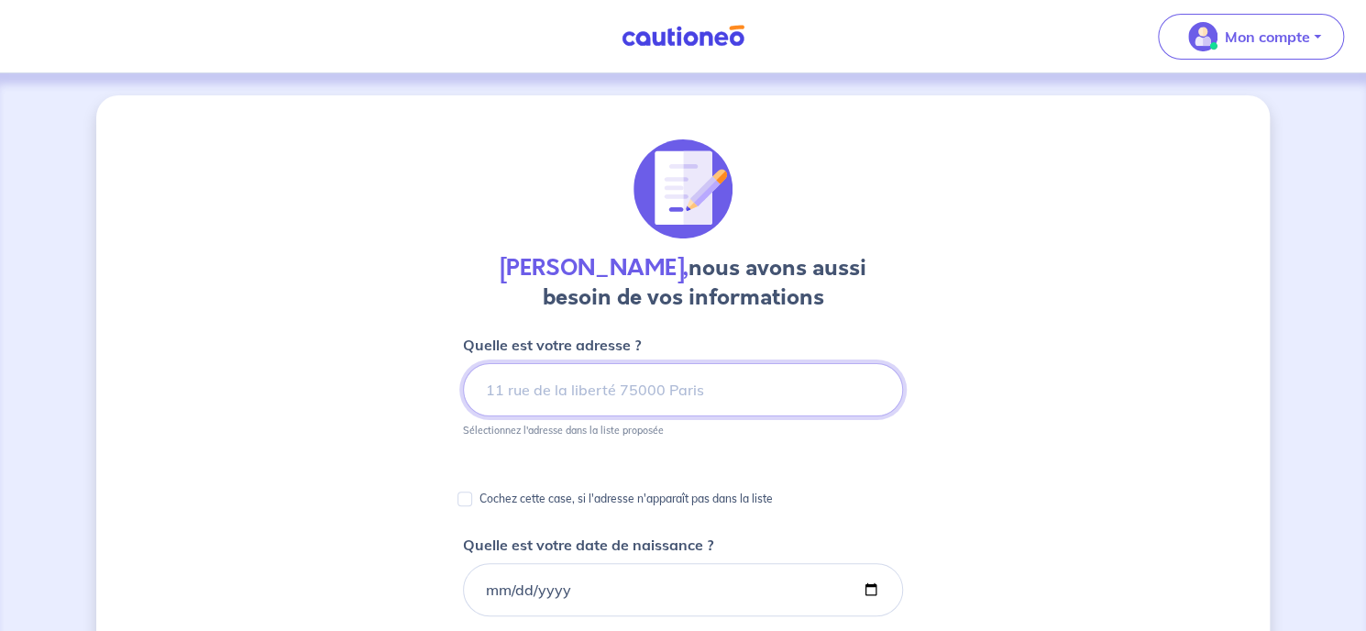
click at [695, 394] on input at bounding box center [683, 389] width 440 height 53
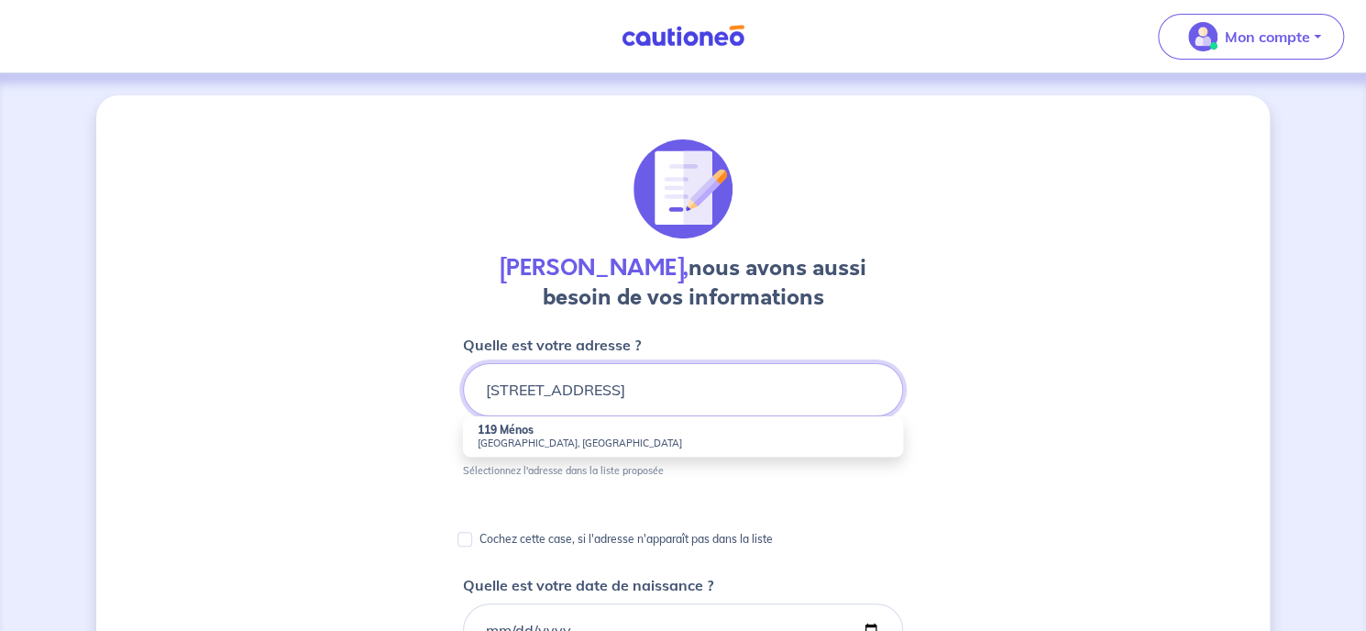
type input "[STREET_ADDRESS]"
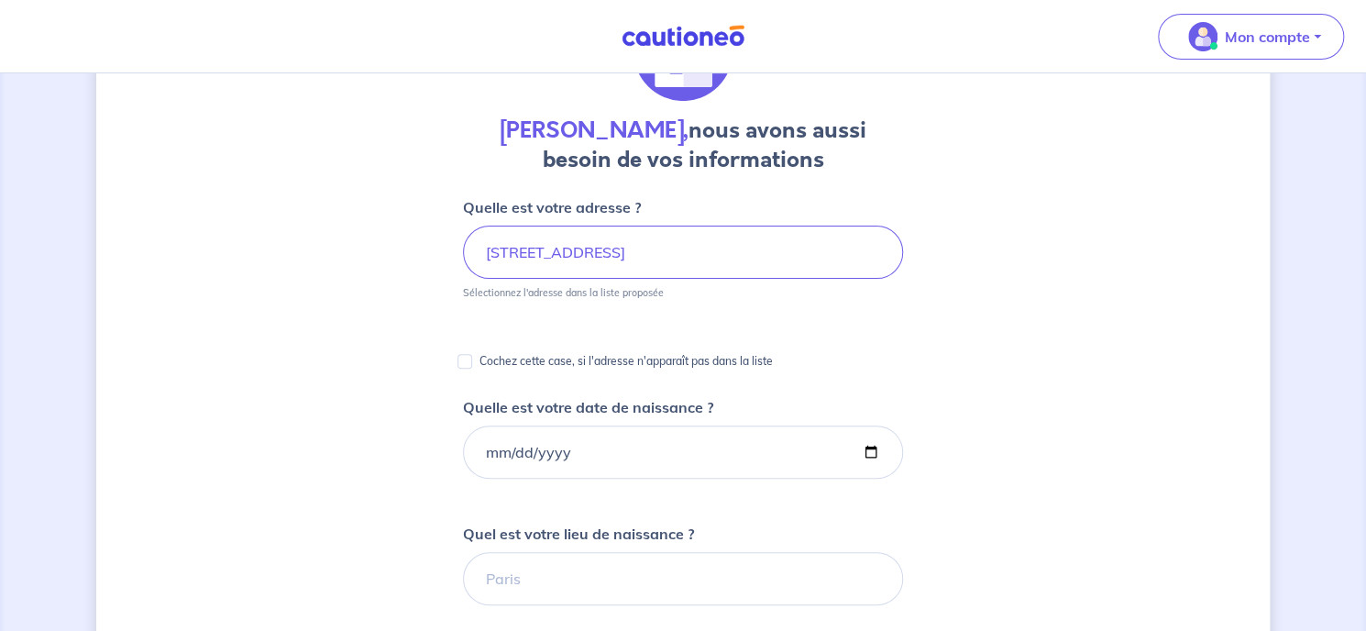
scroll to position [183, 0]
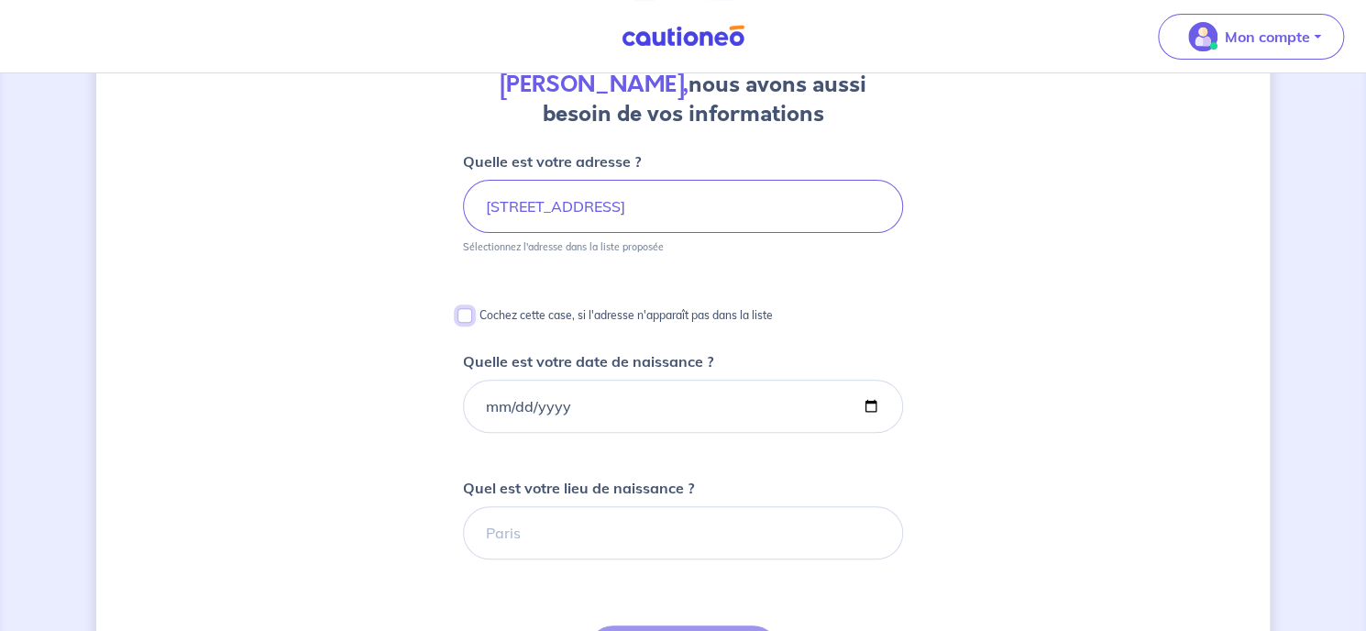
click at [462, 315] on input "Cochez cette case, si l'adresse n'apparaît pas dans la liste" at bounding box center [465, 315] width 15 height 15
checkbox input "true"
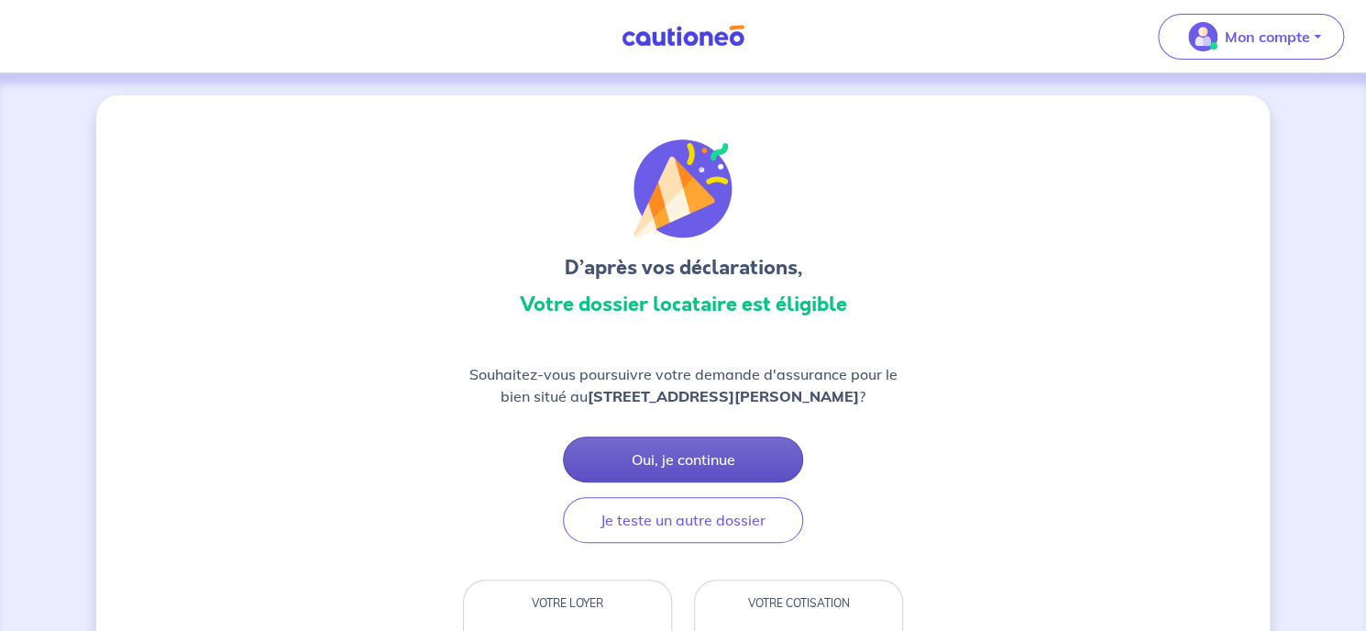
click at [687, 458] on button "Oui, je continue" at bounding box center [683, 459] width 240 height 46
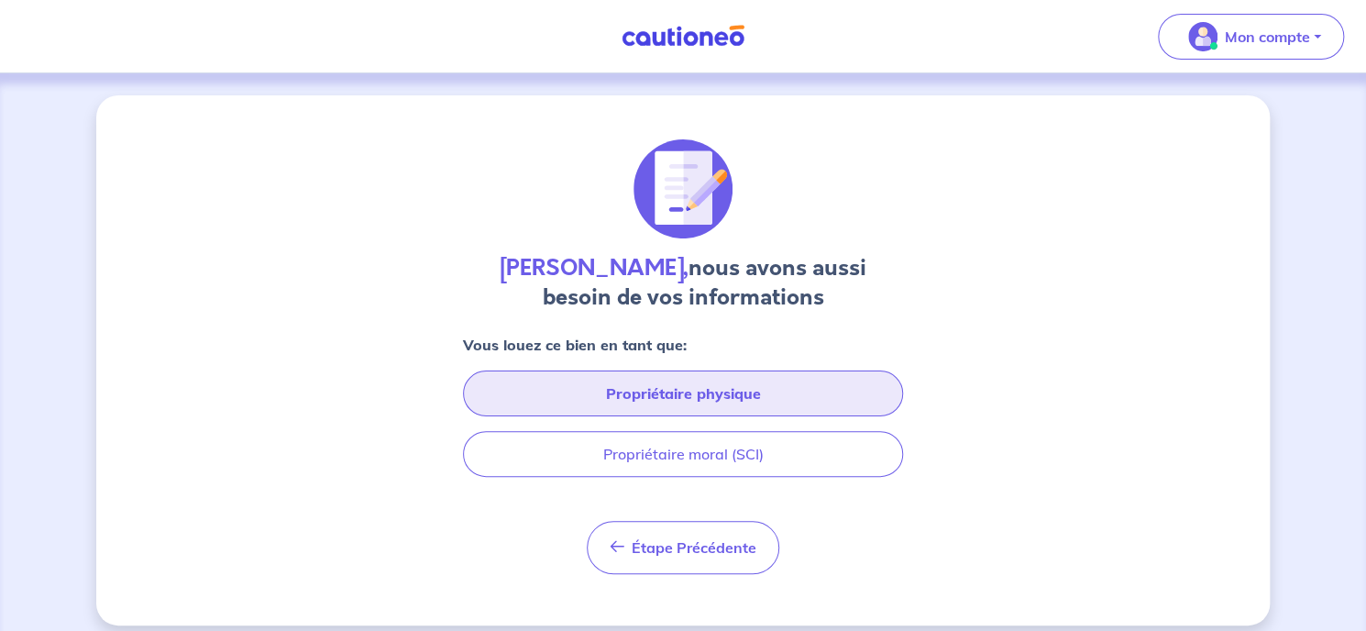
click at [673, 392] on button "Propriétaire physique" at bounding box center [683, 393] width 440 height 46
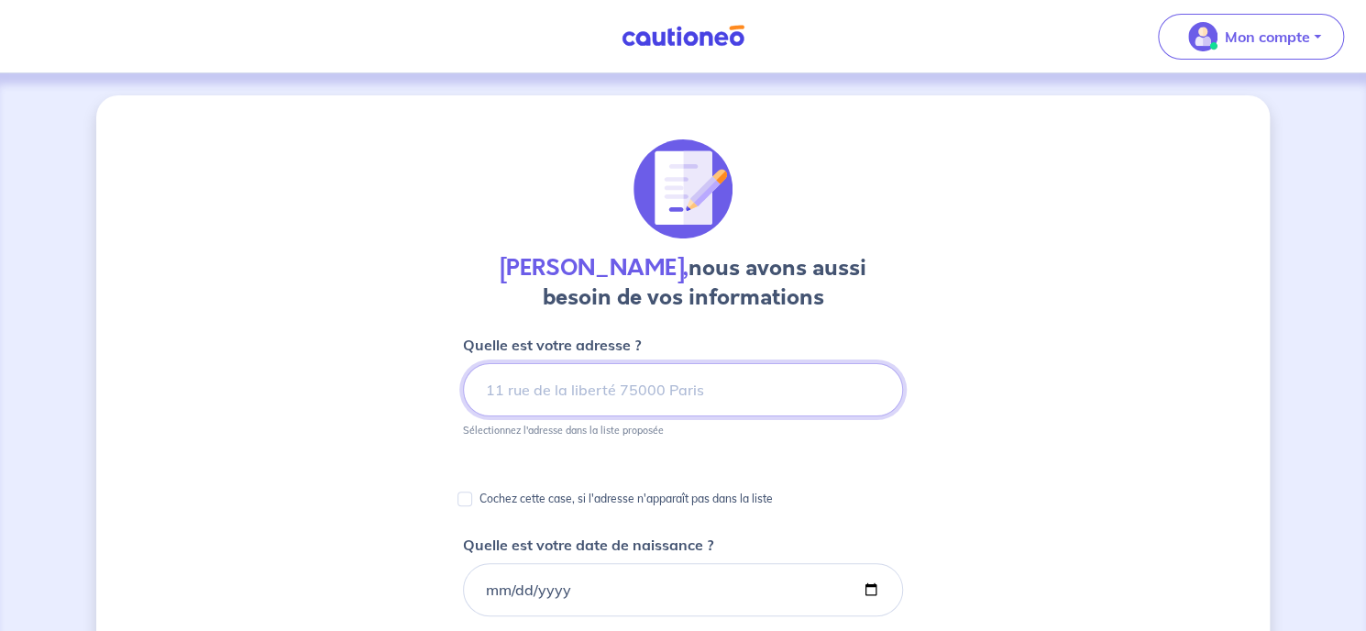
click at [673, 392] on input at bounding box center [683, 389] width 440 height 53
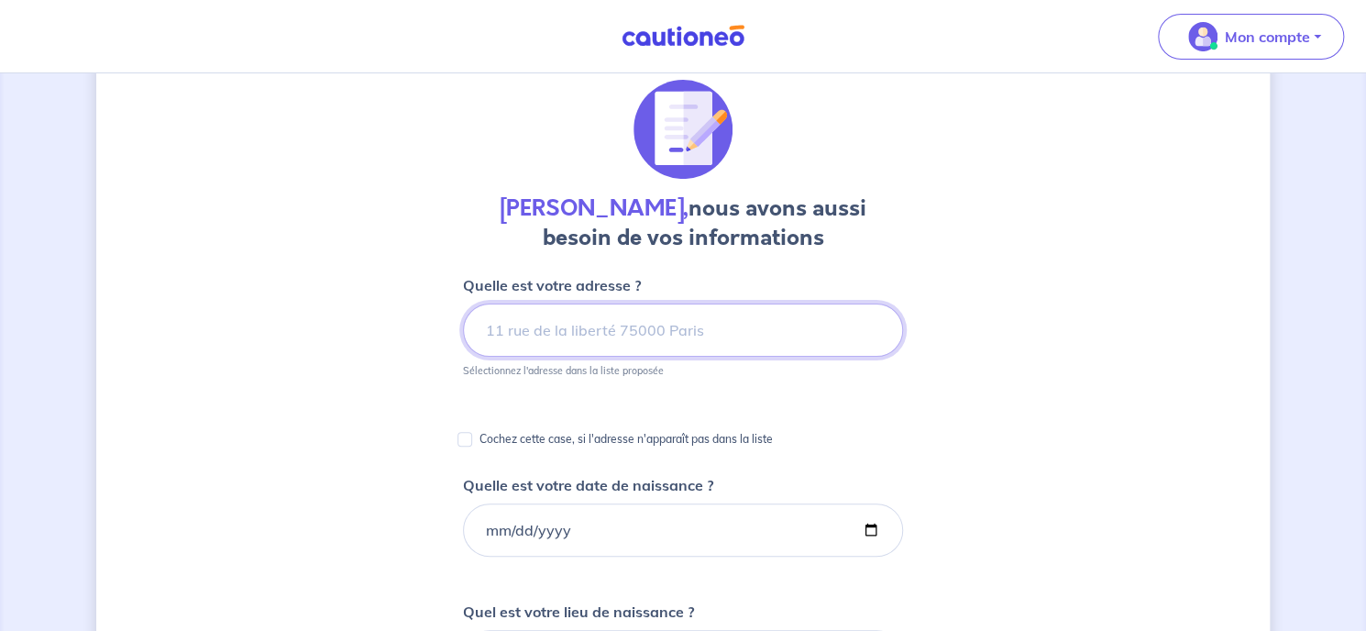
scroll to position [92, 0]
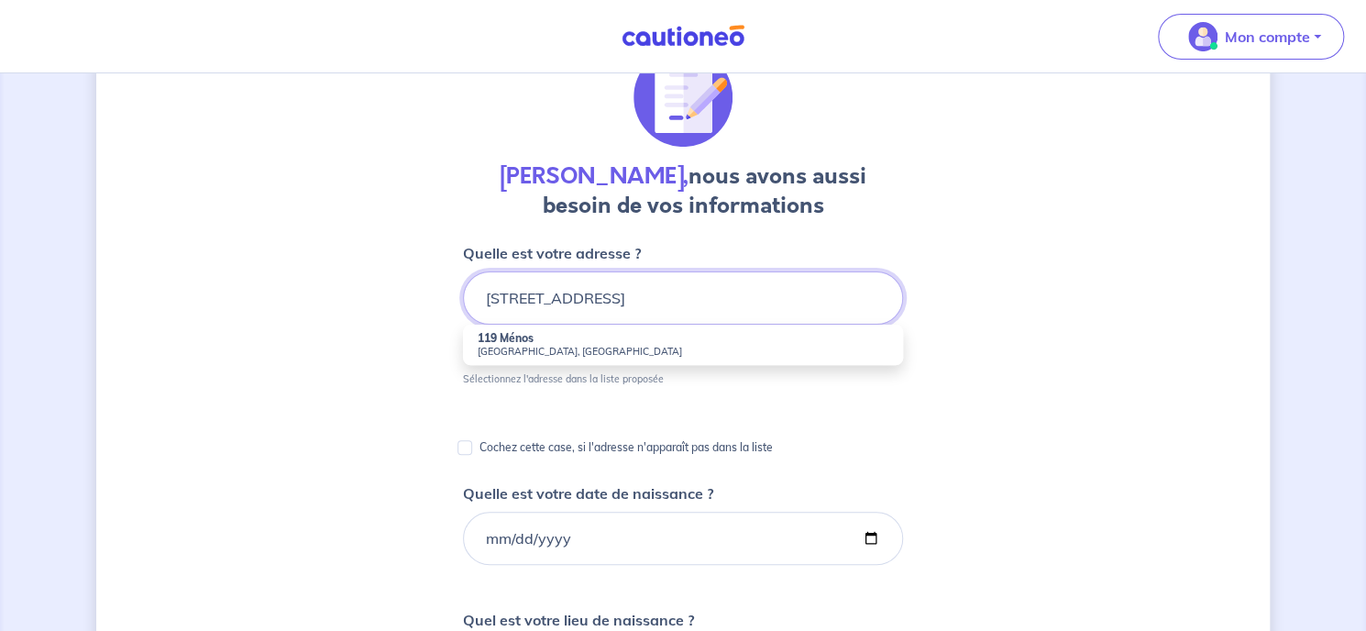
type input "[STREET_ADDRESS]"
click at [1055, 359] on div "[PERSON_NAME], nous avons aussi besoin de vos informations Quelle est votre adr…" at bounding box center [683, 617] width 1174 height 1227
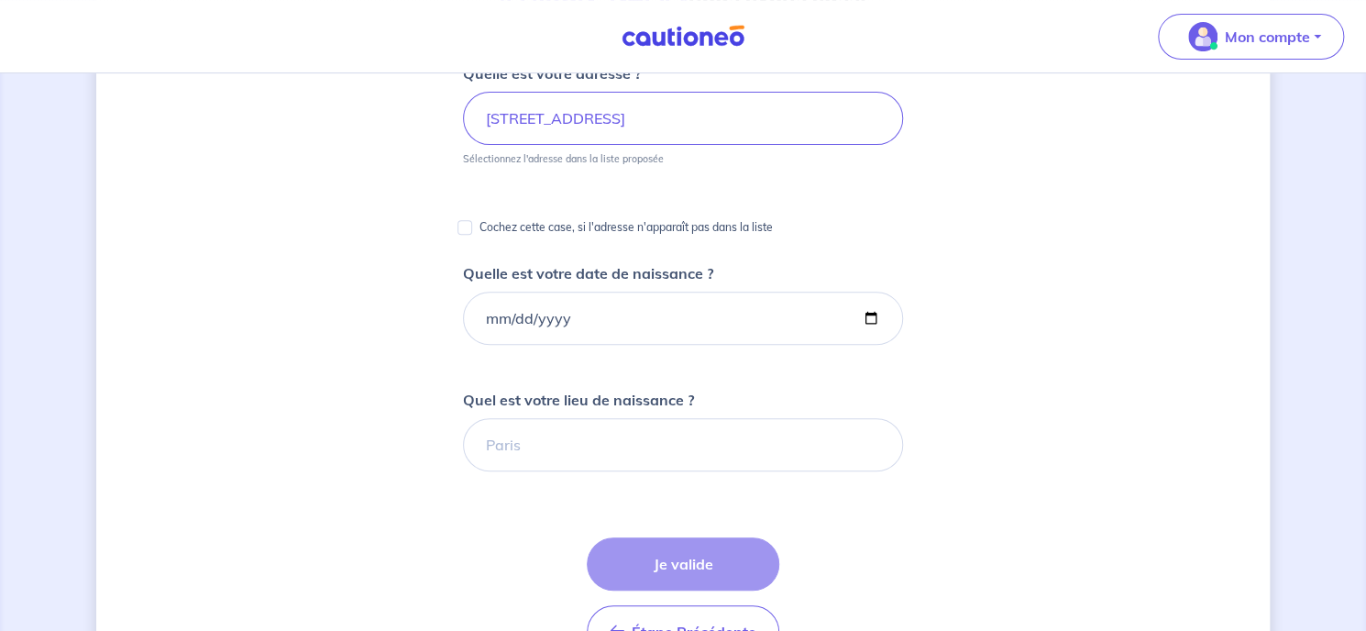
scroll to position [275, 0]
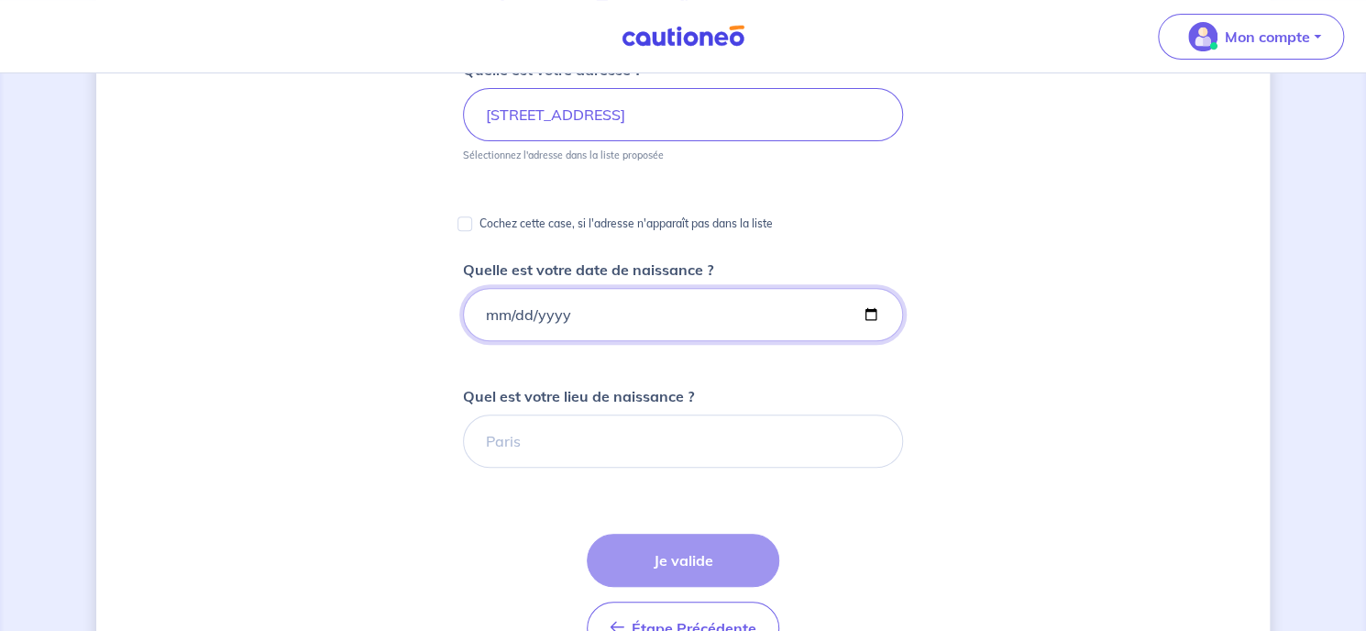
click at [483, 311] on input "Quelle est votre date de naissance ?" at bounding box center [683, 314] width 440 height 53
type input "[DATE]"
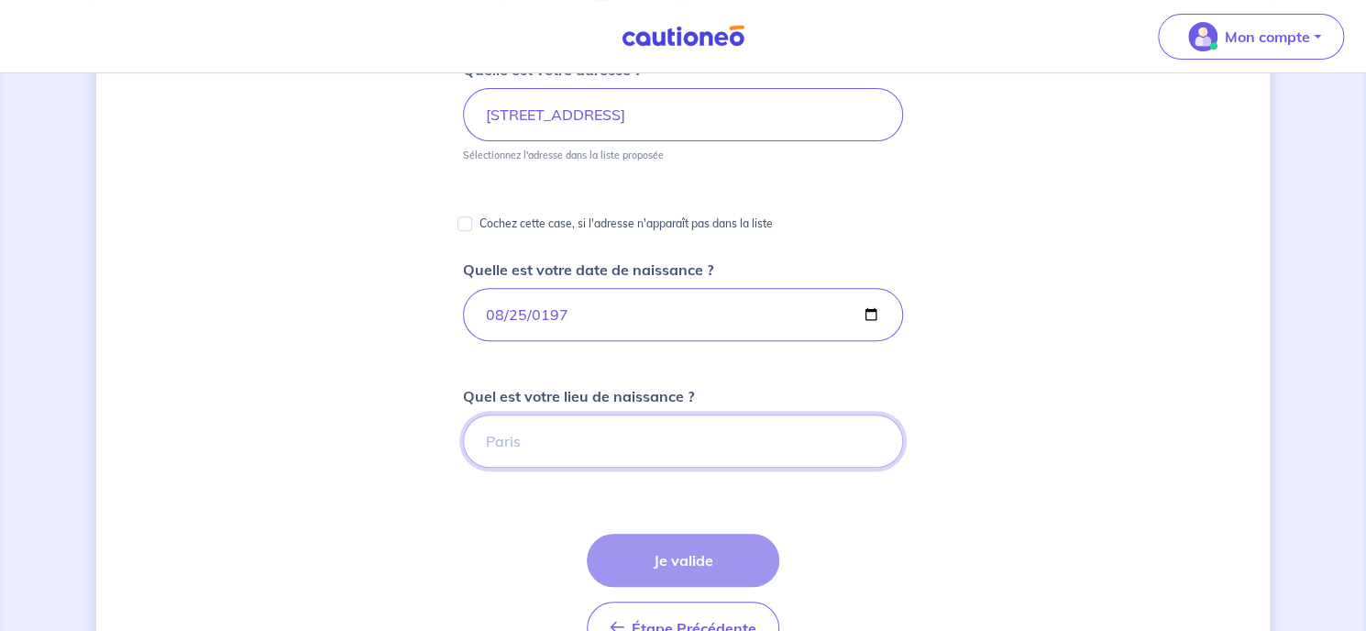
click at [561, 452] on input "Quel est votre lieu de naissance ?" at bounding box center [683, 440] width 440 height 53
type input "FES"
click at [483, 525] on form "Quelle est votre adresse ? [STREET_ADDRESS] Sélectionnez l'adresse dans la list…" at bounding box center [683, 507] width 440 height 897
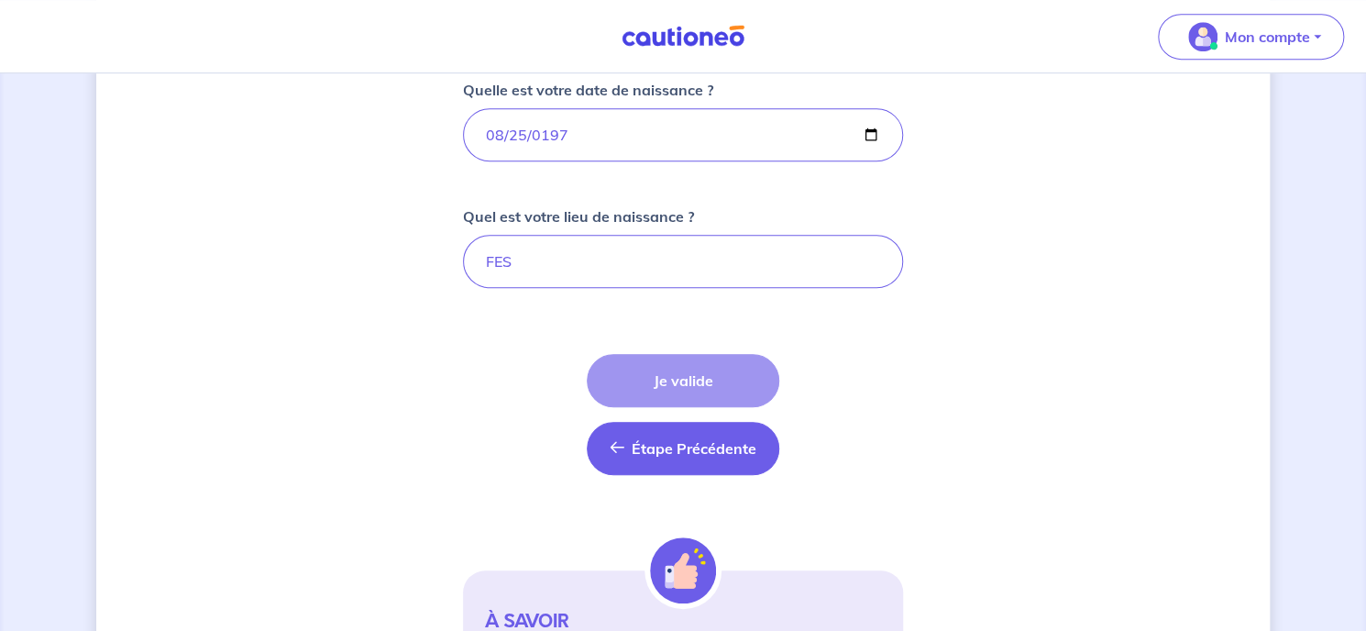
scroll to position [458, 0]
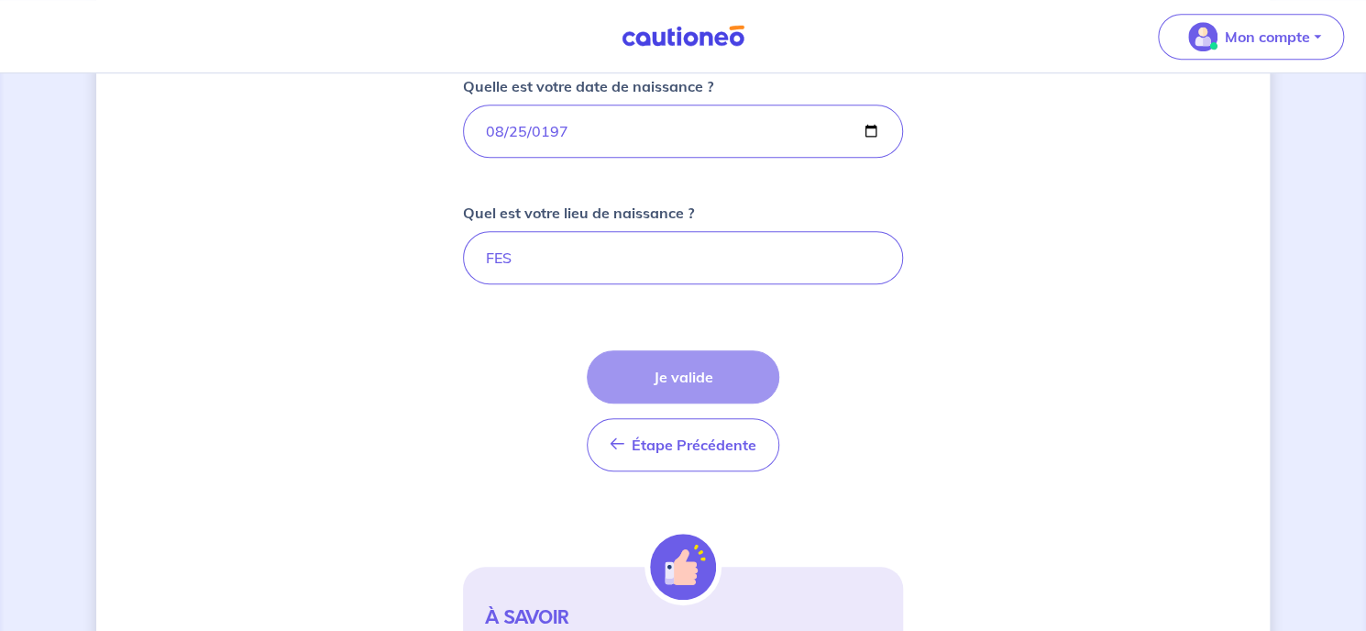
click at [658, 365] on div "Étape Précédente Précédent Je valide Je valide" at bounding box center [683, 410] width 193 height 121
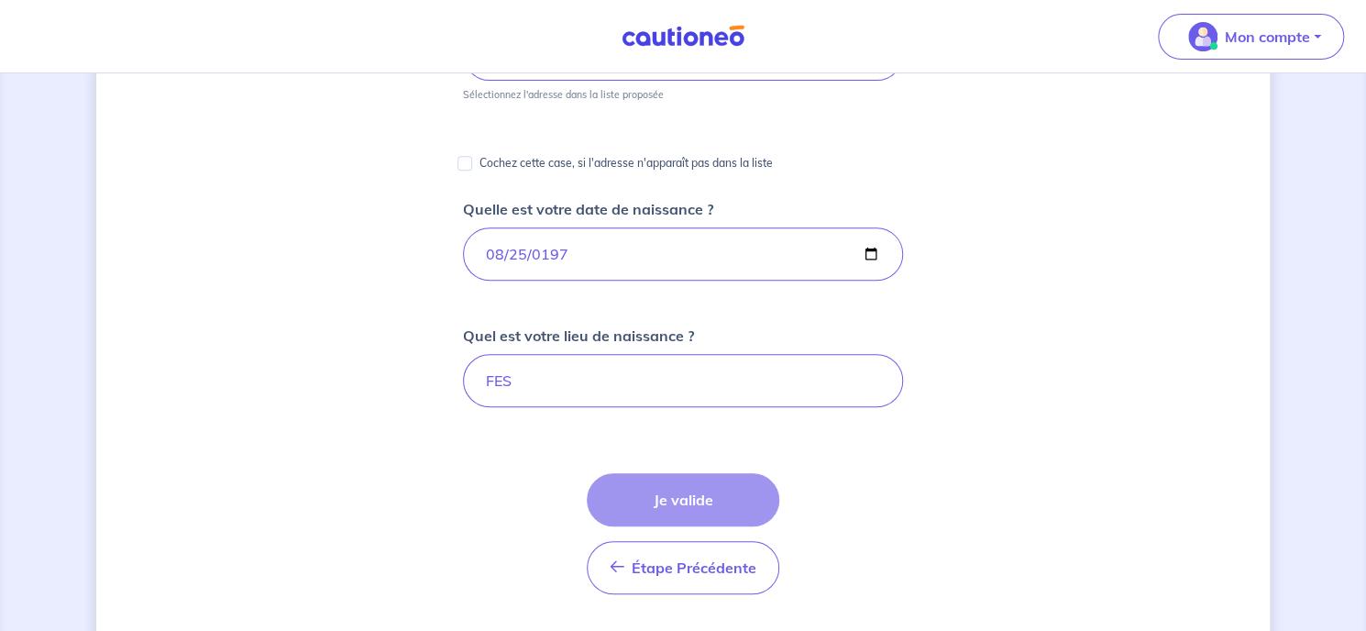
scroll to position [213, 0]
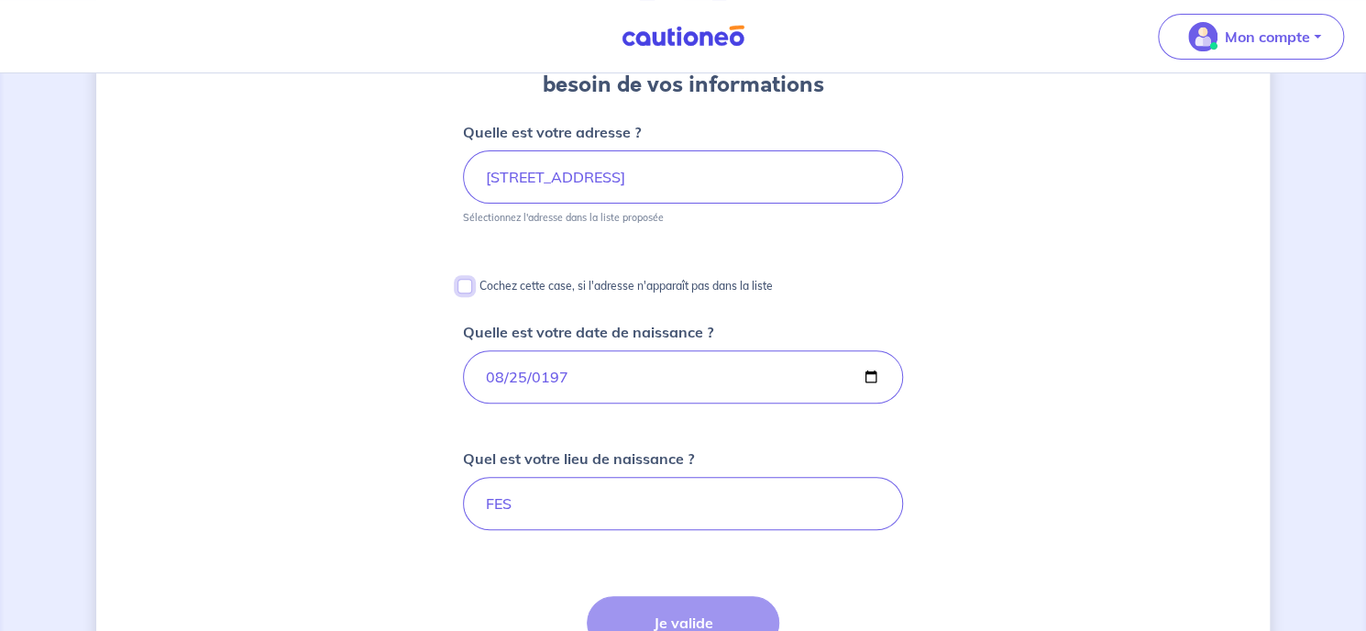
click at [468, 286] on input "Cochez cette case, si l'adresse n'apparaît pas dans la liste" at bounding box center [465, 286] width 15 height 15
checkbox input "true"
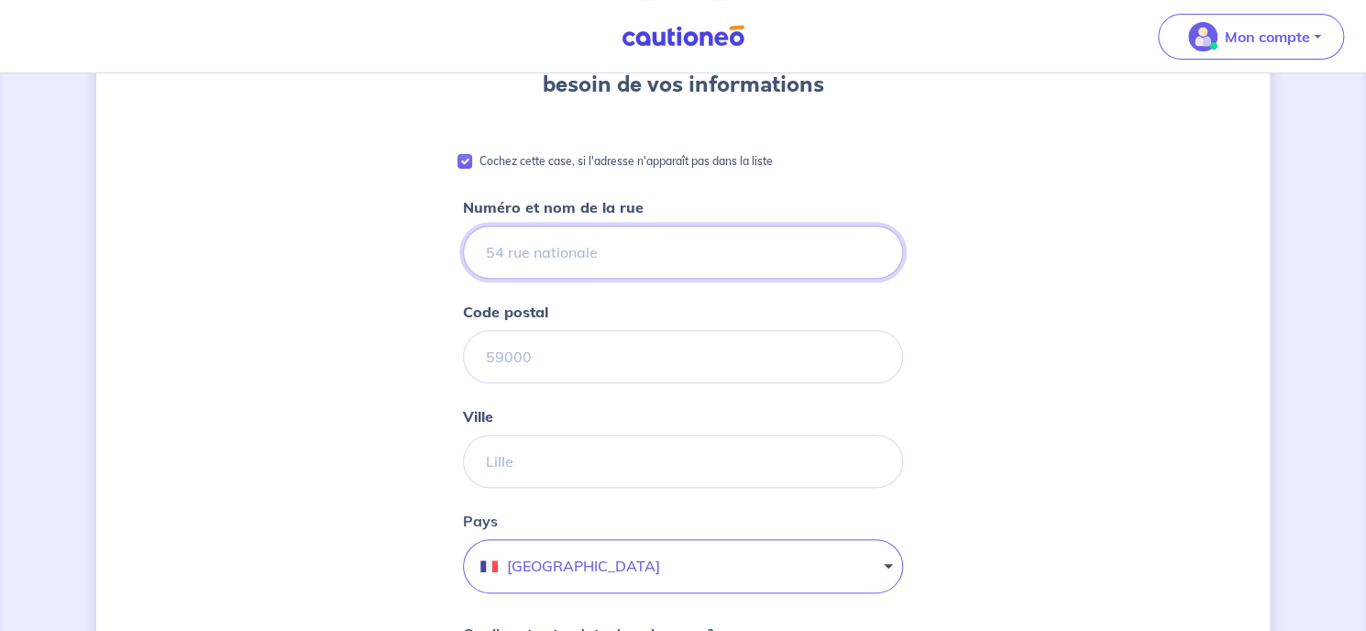
click at [547, 256] on input "Numéro et nom de la rue" at bounding box center [683, 252] width 440 height 53
type input "[STREET_ADDRESS]"
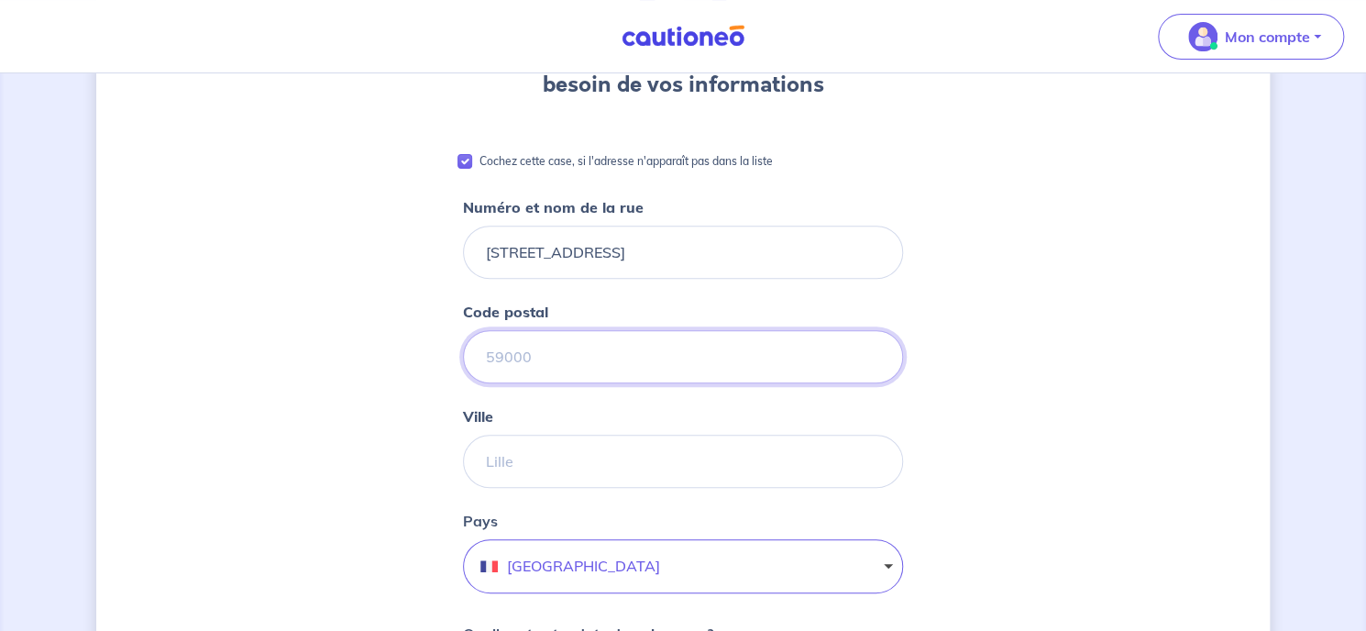
click at [514, 364] on input "Code postal" at bounding box center [683, 356] width 440 height 53
type input "31800"
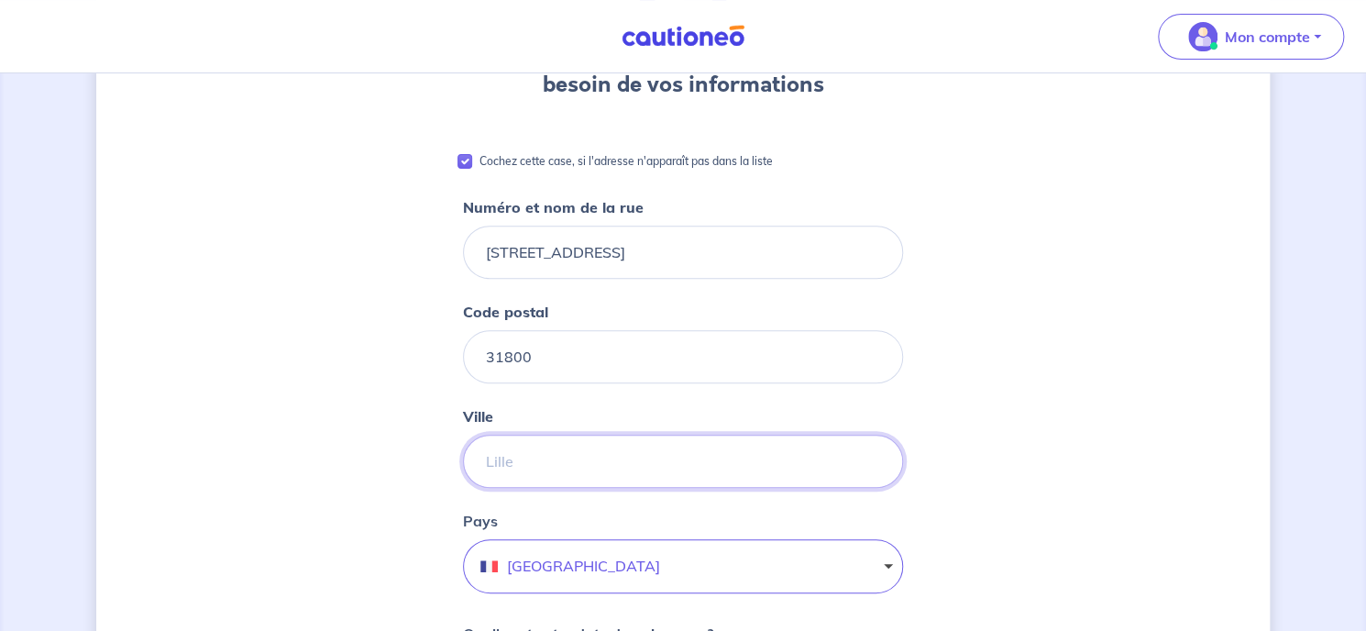
click at [501, 469] on input "Ville" at bounding box center [683, 461] width 440 height 53
type input "[GEOGRAPHIC_DATA]"
click at [979, 454] on div "[PERSON_NAME], nous avons aussi besoin de vos informations Cochez cette case, s…" at bounding box center [683, 627] width 1174 height 1488
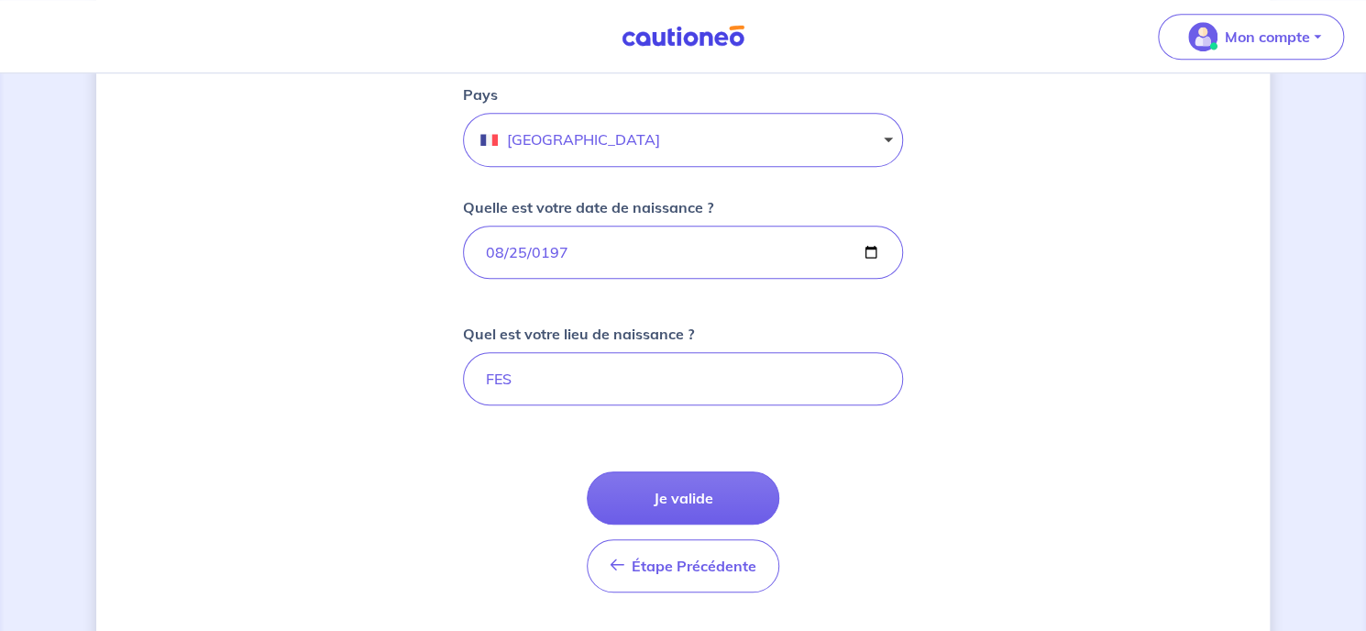
scroll to position [671, 0]
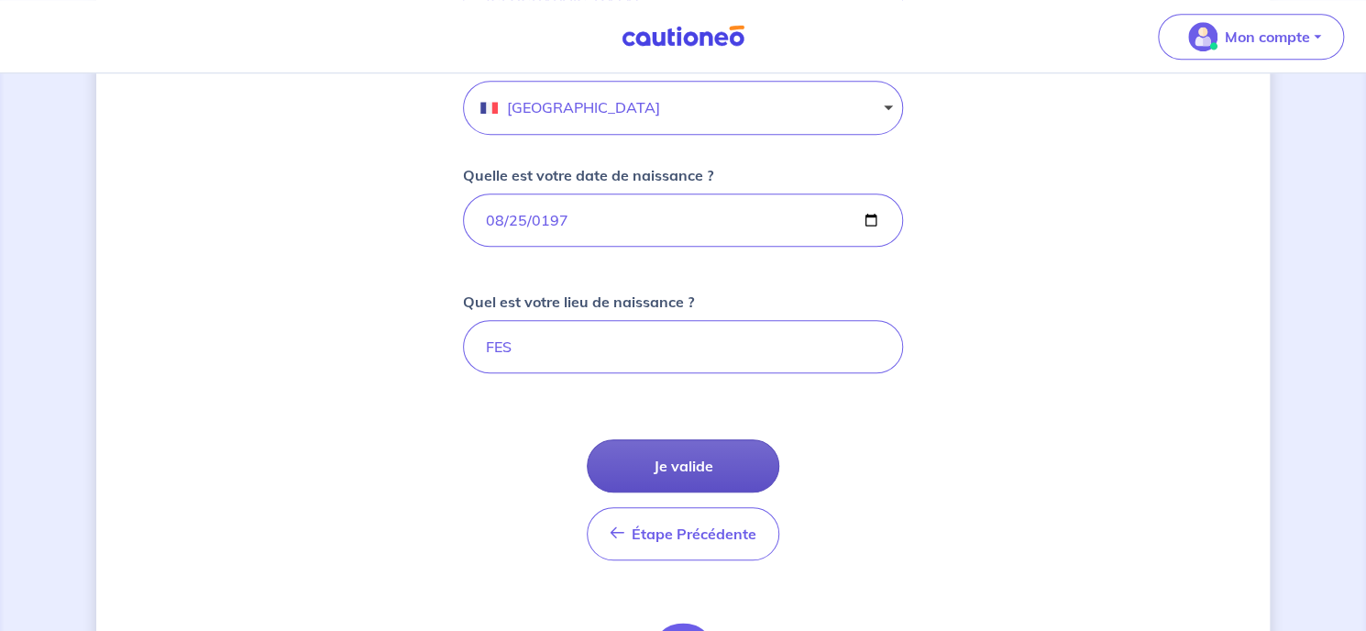
click at [733, 449] on button "Je valide" at bounding box center [683, 465] width 193 height 53
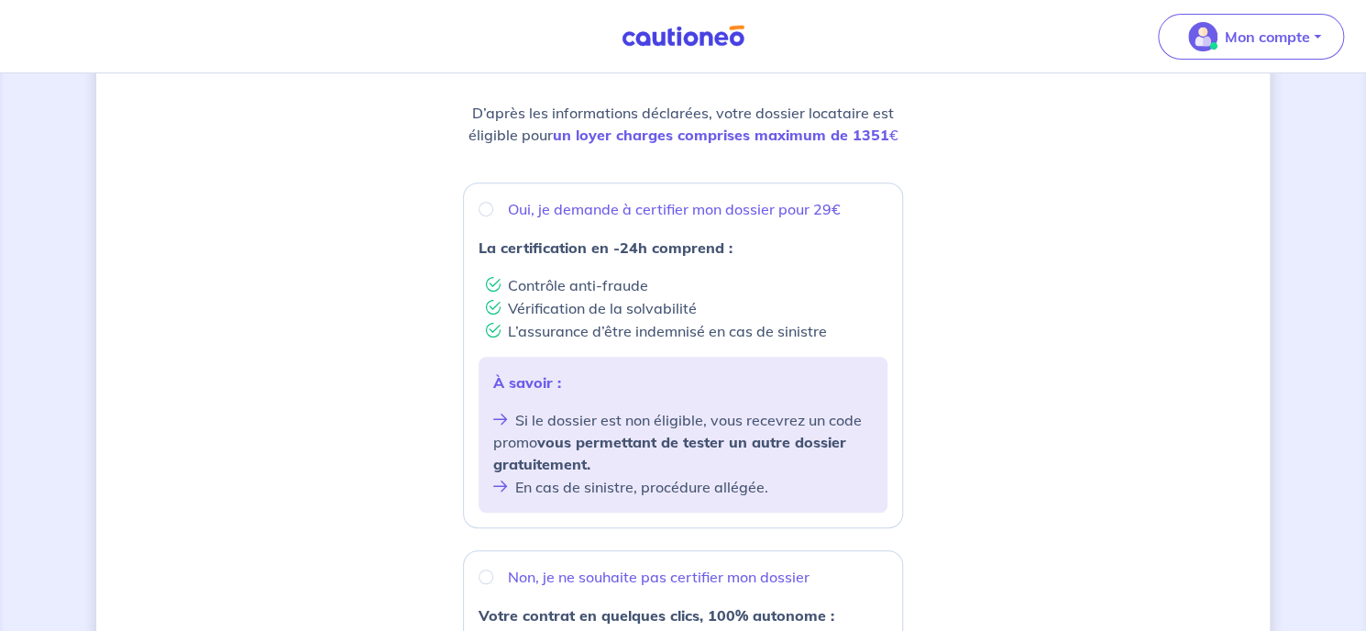
scroll to position [183, 0]
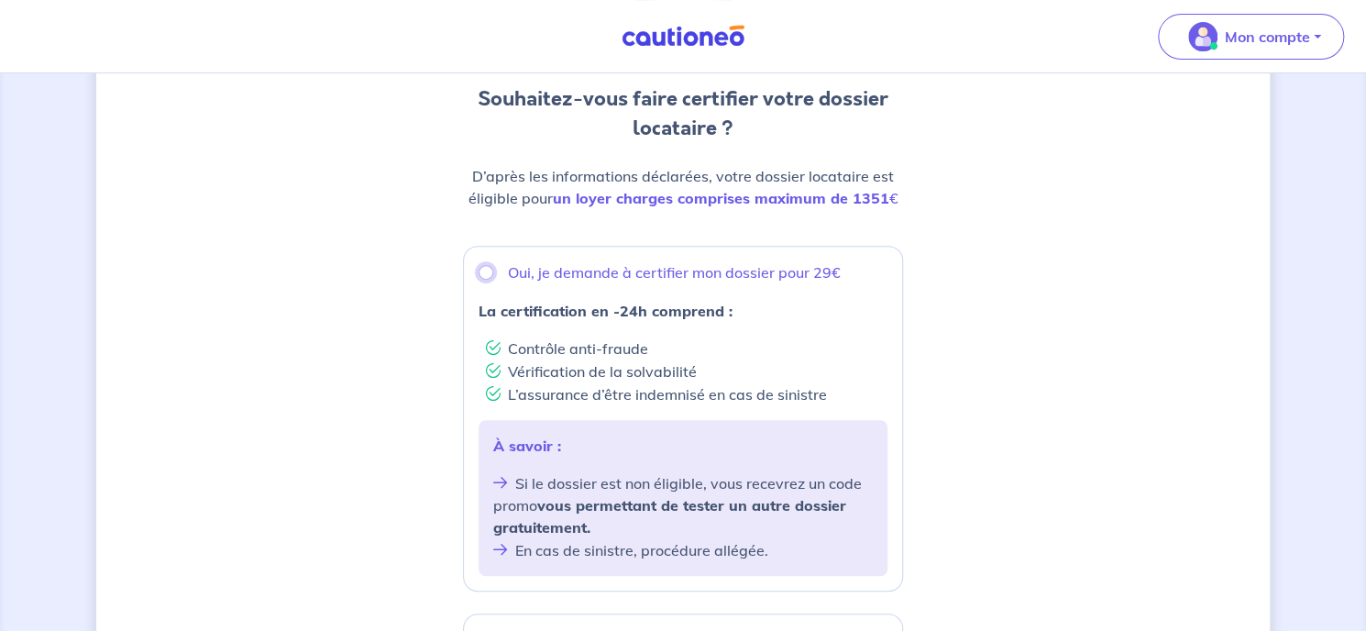
click at [486, 269] on input "Oui, je demande à certifier mon dossier pour 29€" at bounding box center [486, 272] width 15 height 15
radio input "true"
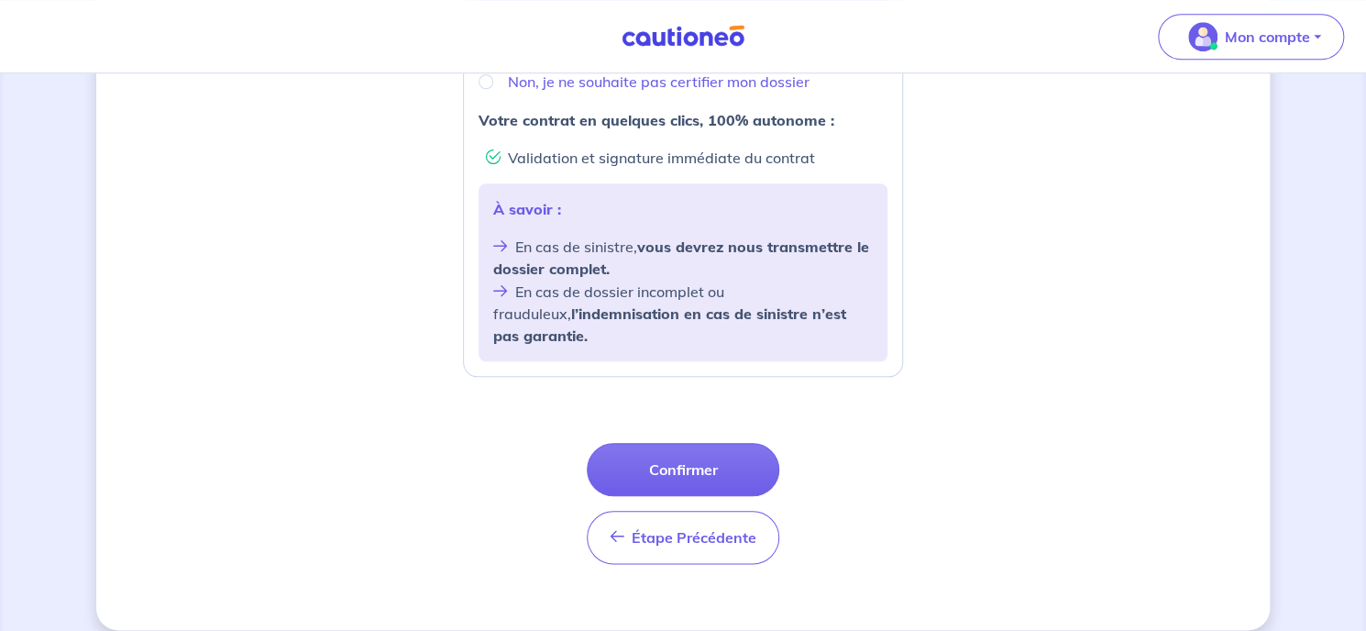
scroll to position [744, 0]
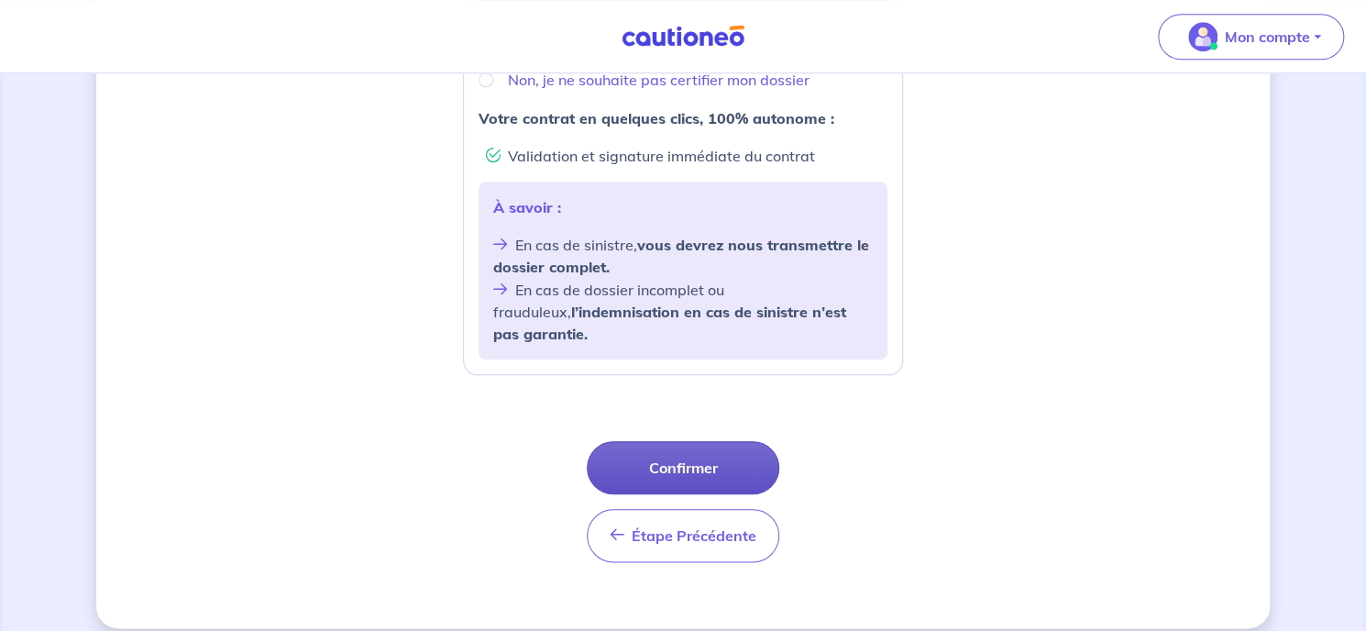
click at [682, 447] on button "Confirmer" at bounding box center [683, 467] width 193 height 53
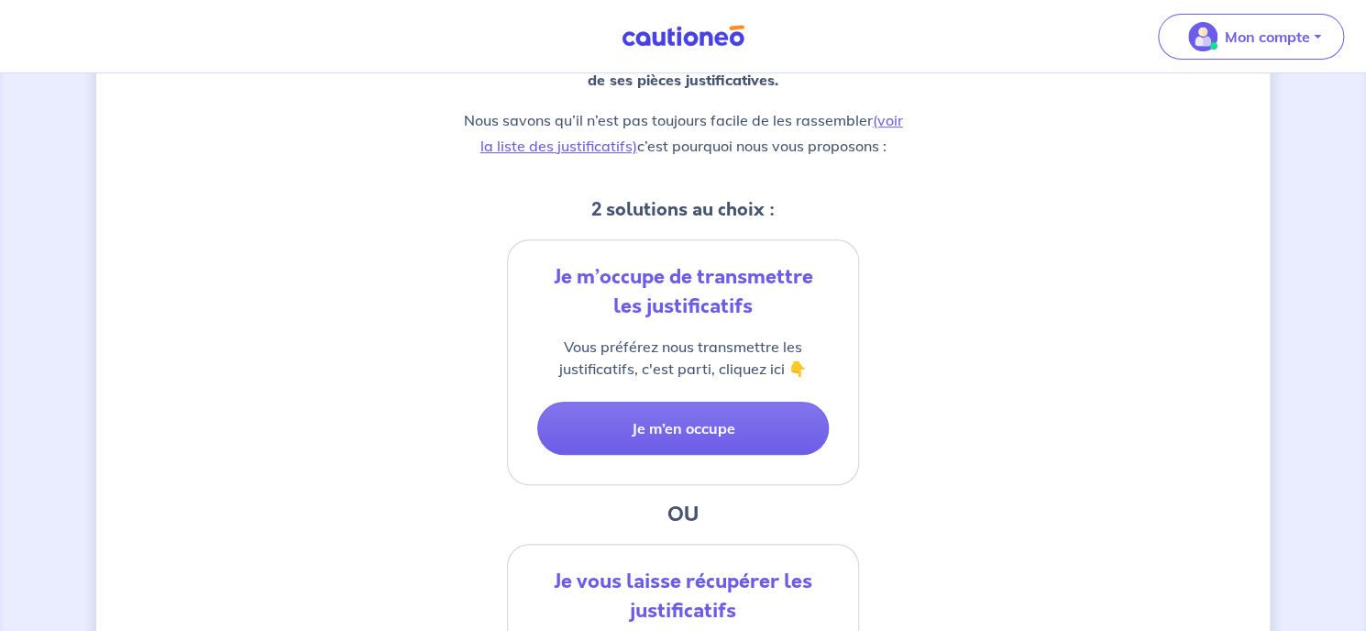
scroll to position [150, 0]
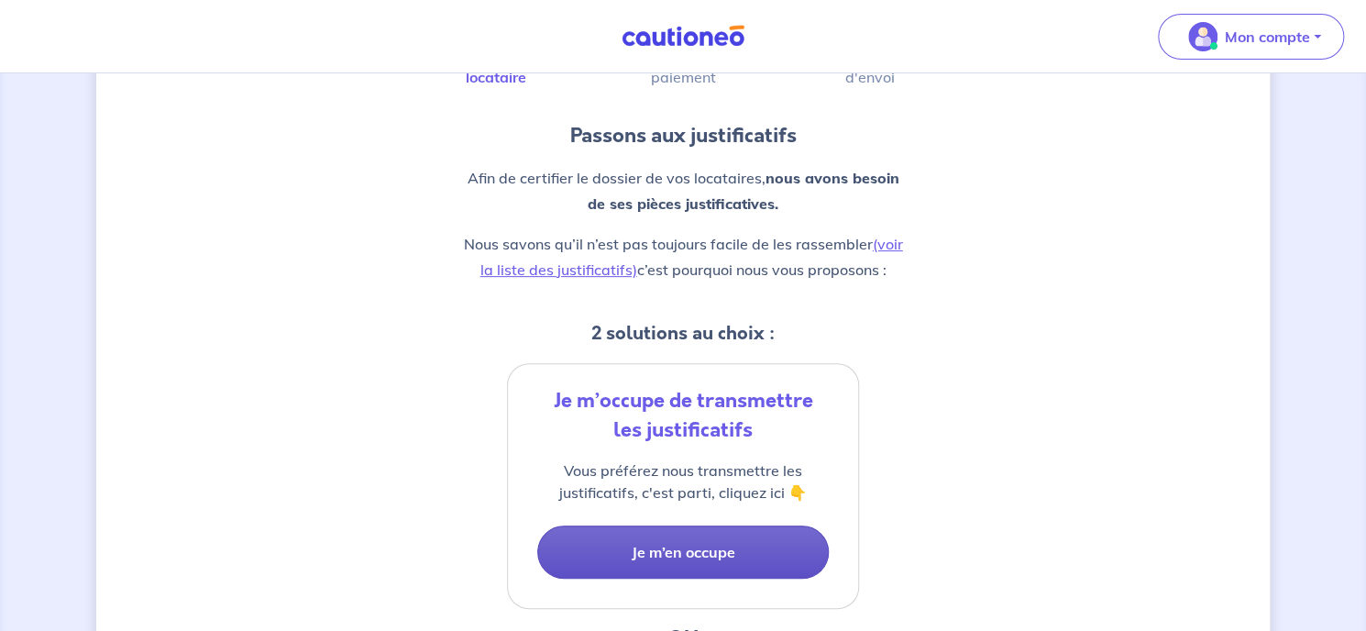
click at [703, 548] on button "Je m’en occupe" at bounding box center [683, 551] width 292 height 53
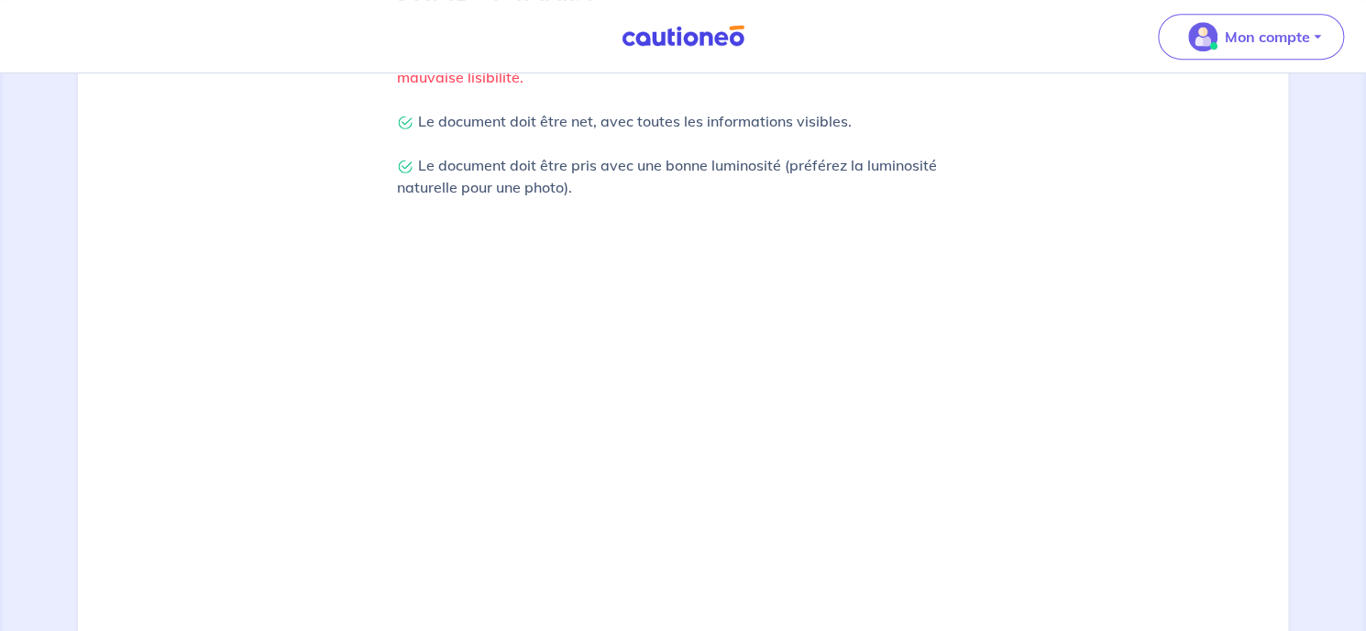
scroll to position [498, 0]
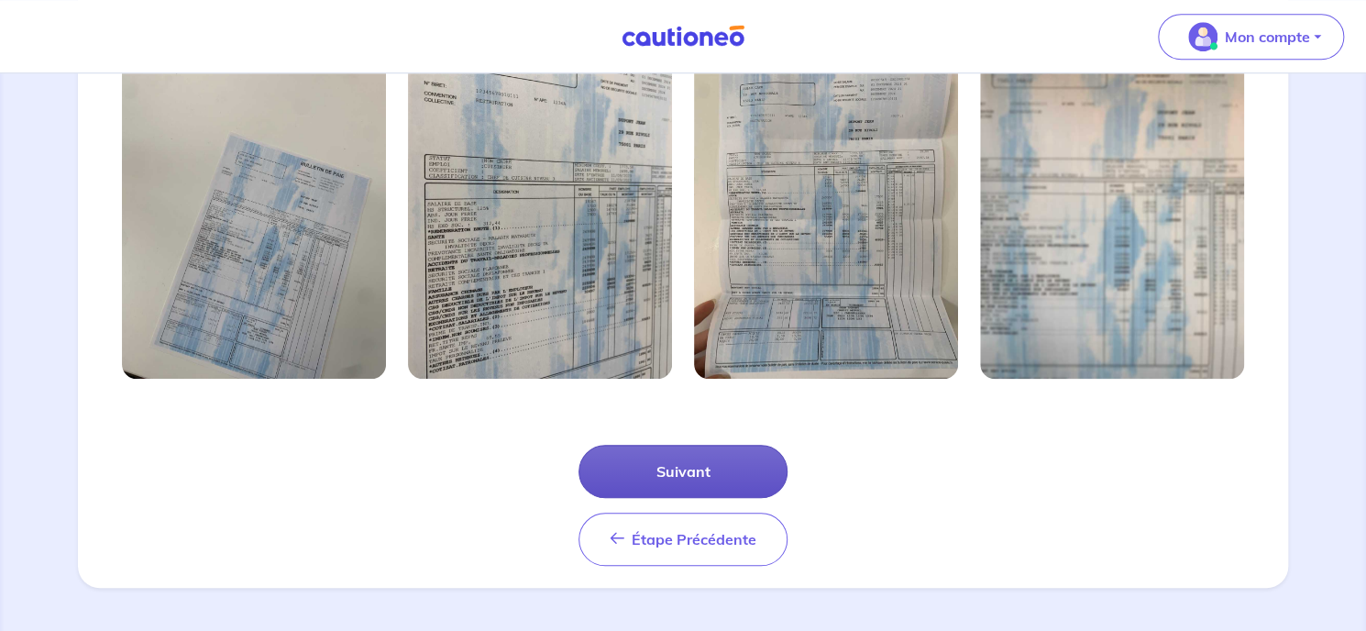
click at [701, 469] on button "Suivant" at bounding box center [683, 471] width 209 height 53
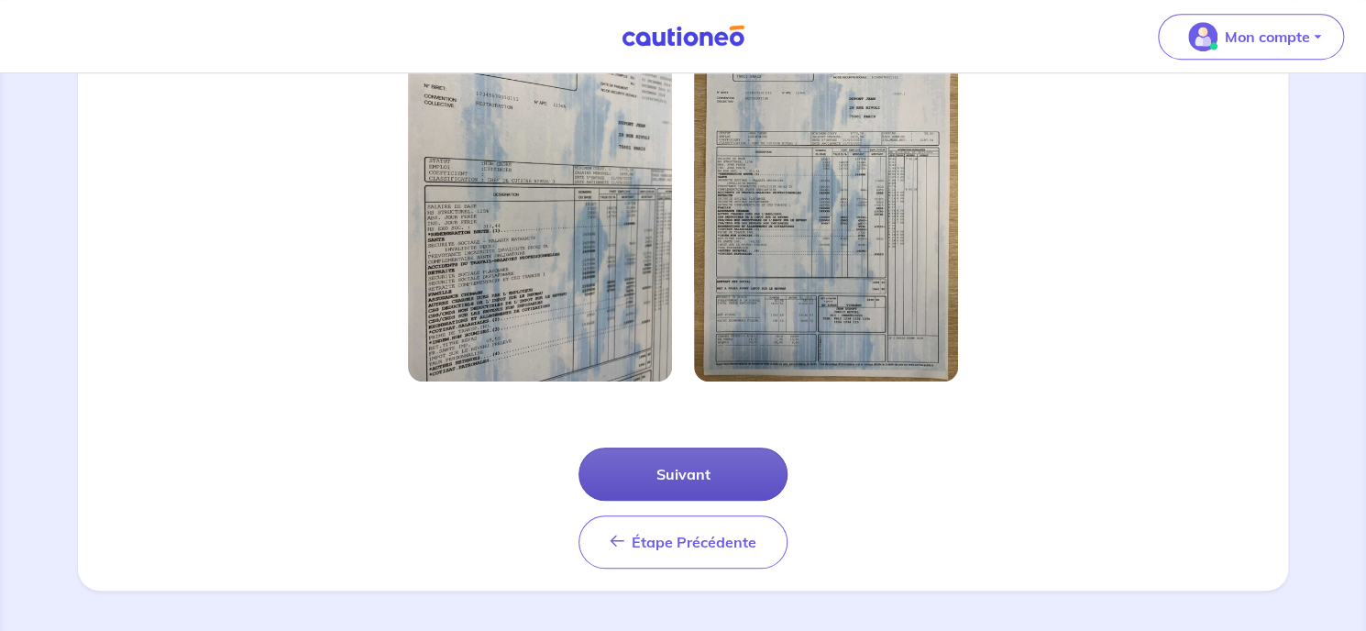
scroll to position [593, 0]
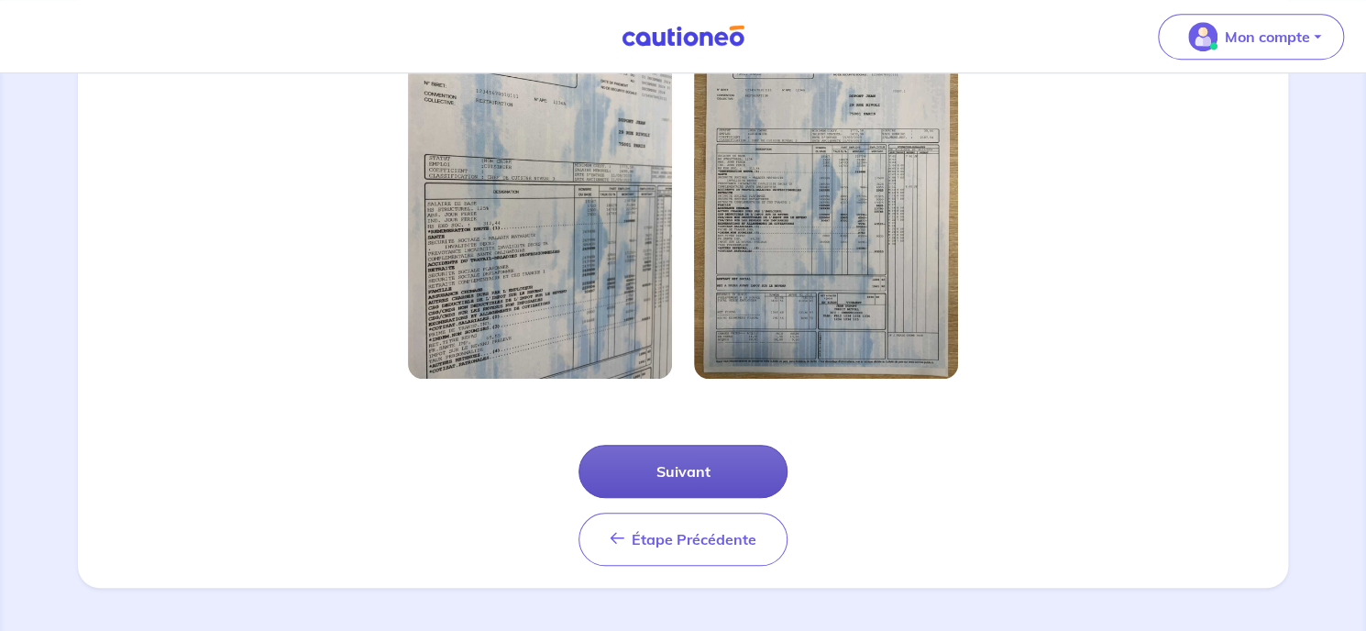
click at [701, 475] on button "Suivant" at bounding box center [683, 471] width 209 height 53
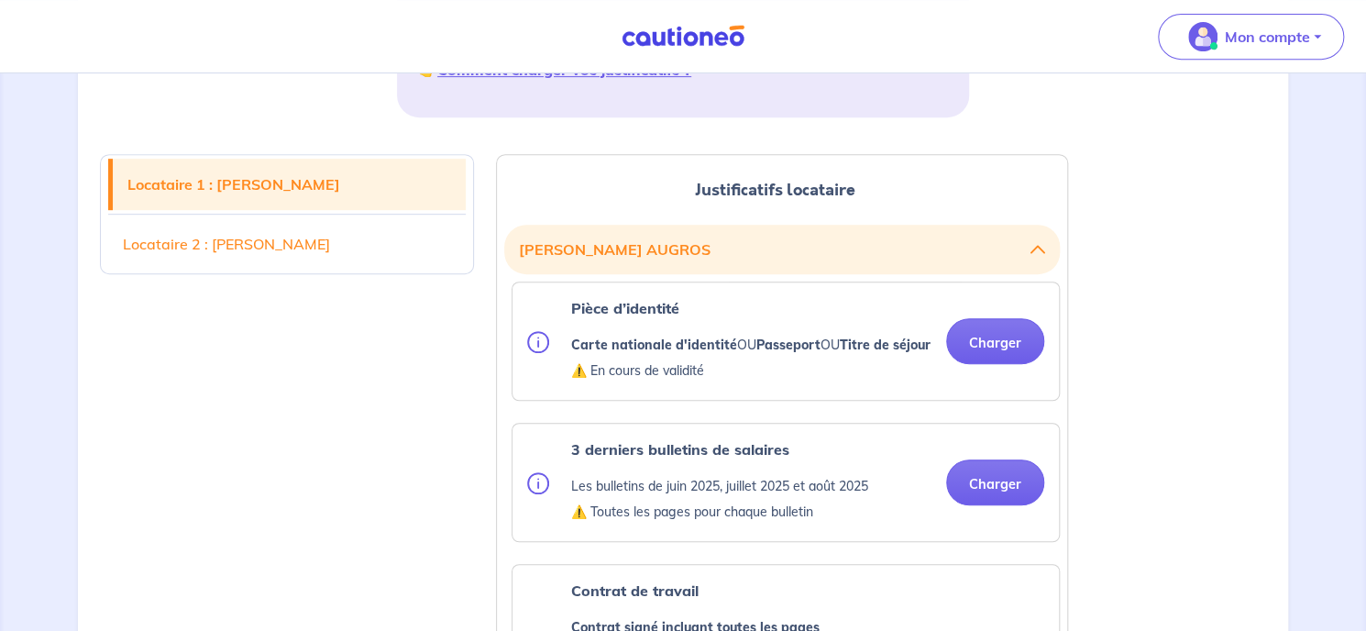
scroll to position [367, 0]
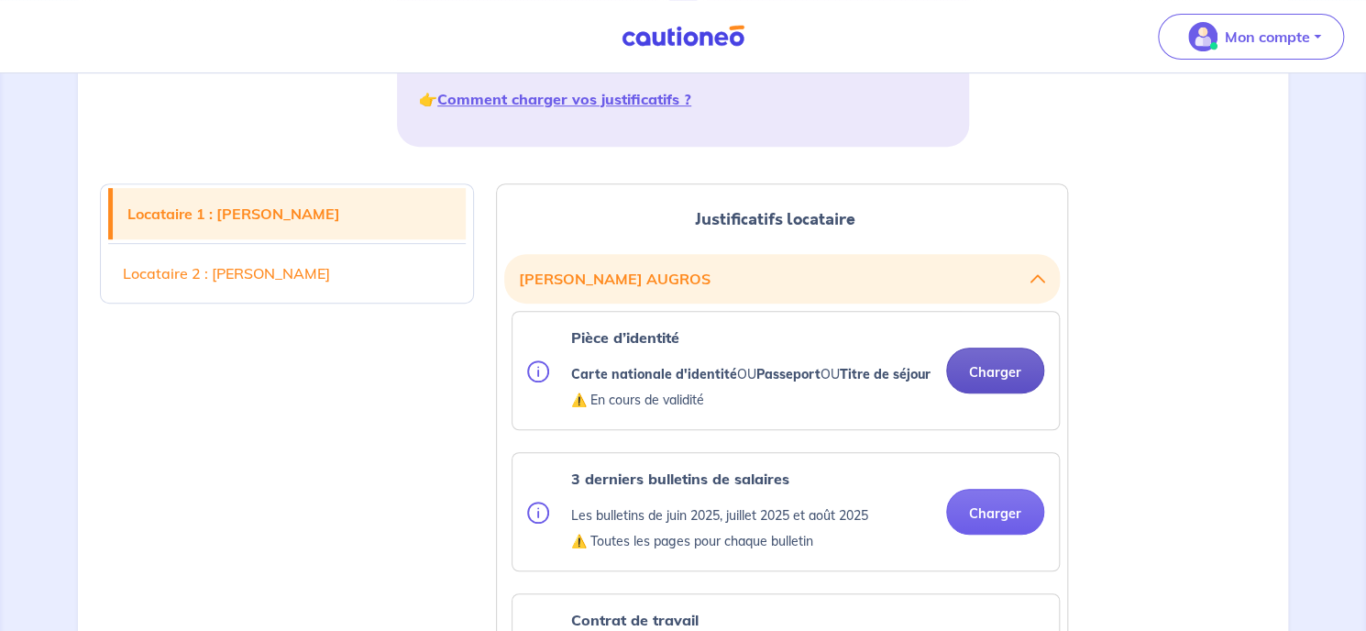
click at [1001, 383] on button "Charger" at bounding box center [995, 371] width 98 height 46
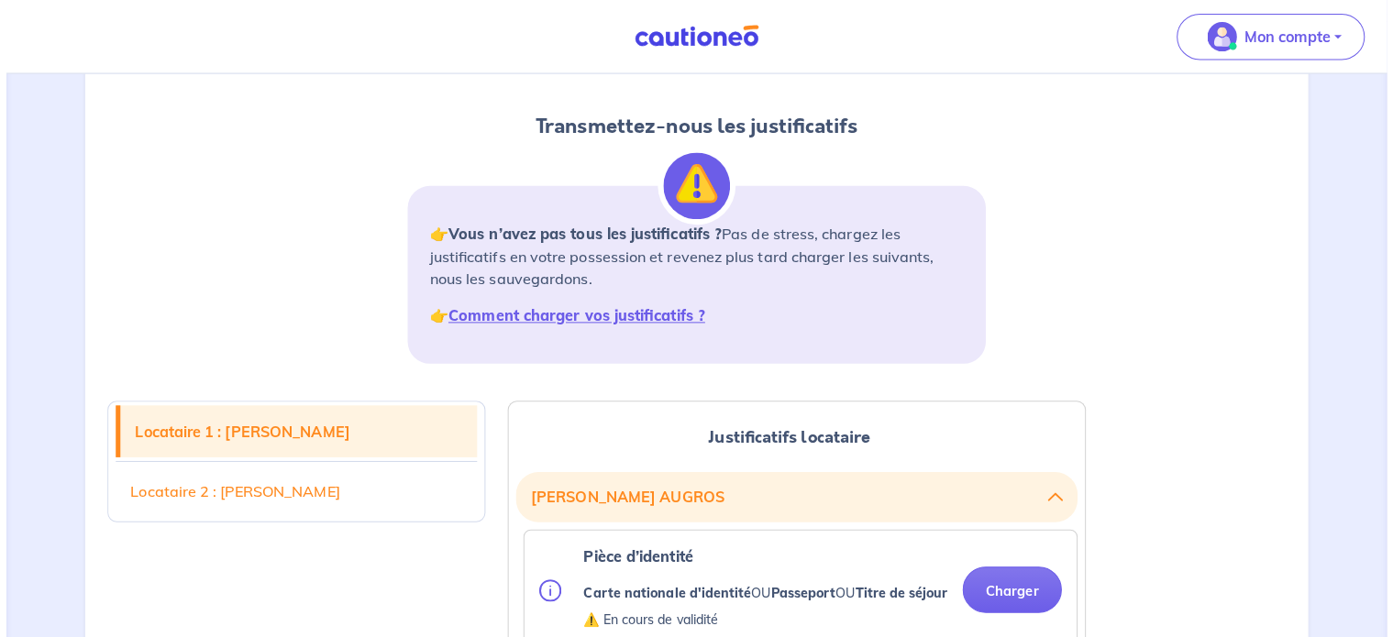
scroll to position [0, 0]
